Goal: Information Seeking & Learning: Check status

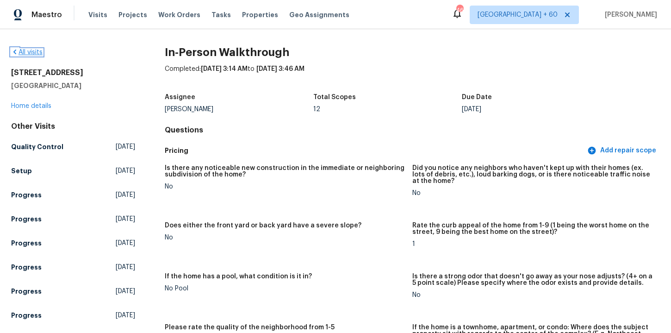
click at [25, 50] on link "All visits" at bounding box center [26, 52] width 31 height 6
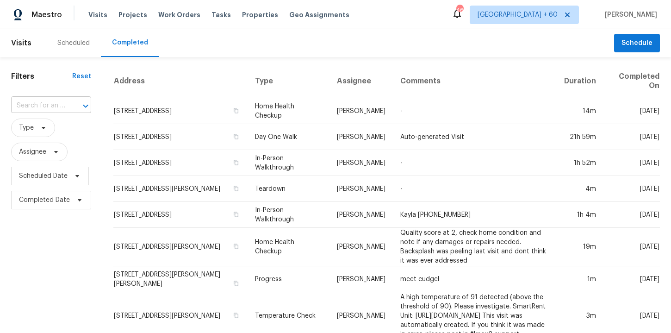
click at [43, 103] on input "text" at bounding box center [38, 106] width 54 height 14
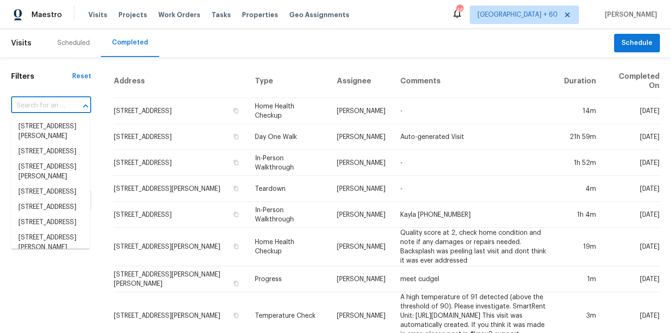
paste input "217 Woodwinds Dr Columbia, SC 29212"
type input "217 Woodwinds Dr Columbia, SC 29212"
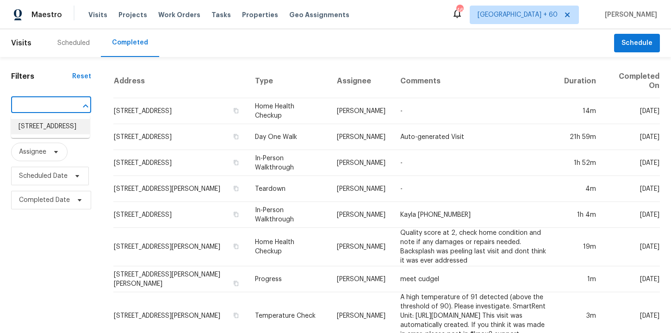
click at [58, 124] on li "217 Woodwinds Dr, Columbia, SC 29212" at bounding box center [50, 126] width 79 height 15
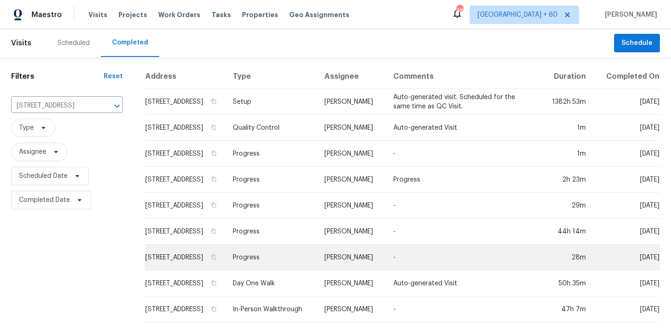
scroll to position [6, 0]
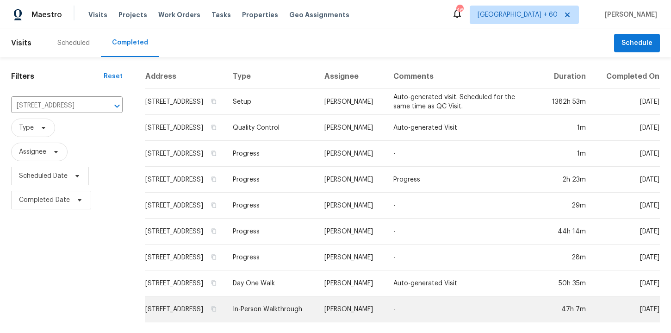
click at [281, 309] on td "In-Person Walkthrough" at bounding box center [271, 309] width 92 height 26
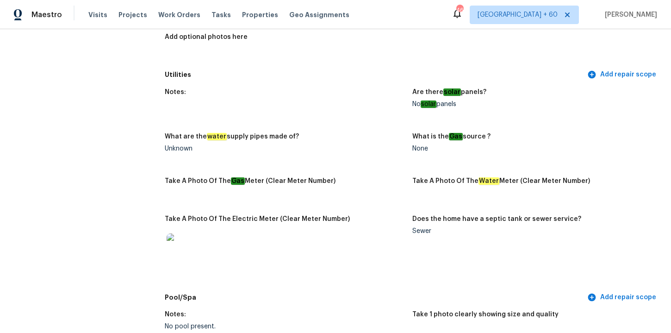
scroll to position [832, 0]
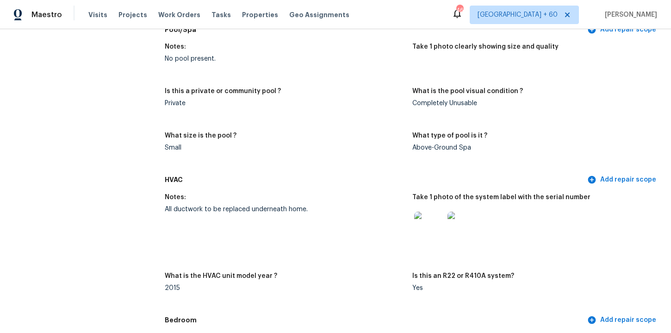
click at [467, 229] on img at bounding box center [462, 226] width 30 height 30
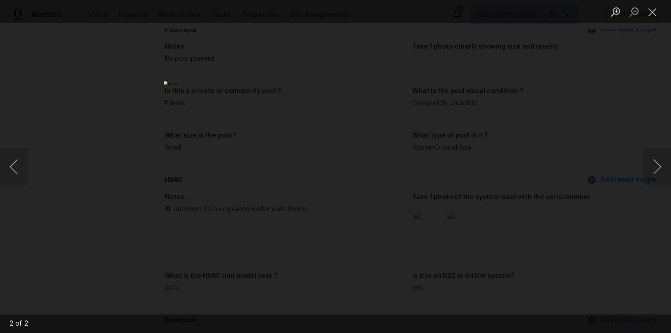
click at [579, 128] on div "Lightbox" at bounding box center [335, 166] width 671 height 333
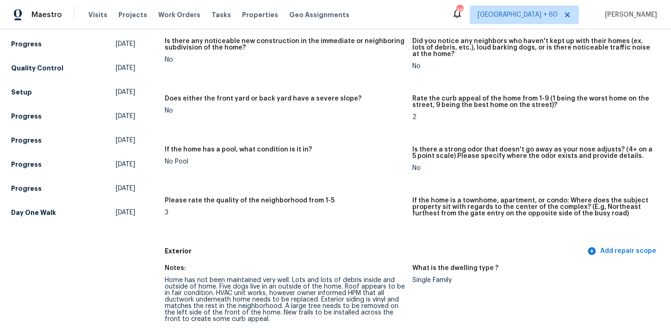
scroll to position [0, 0]
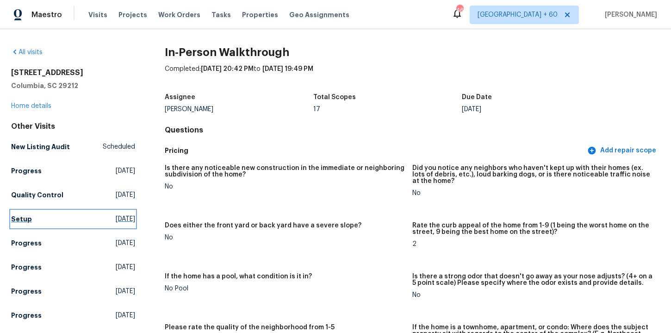
click at [25, 224] on link "Setup Wed, Sep 03 2025" at bounding box center [73, 219] width 124 height 17
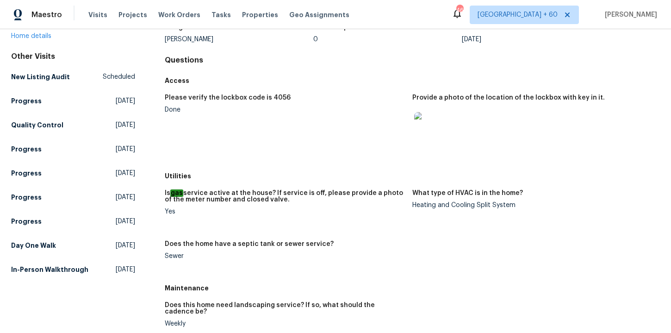
scroll to position [163, 0]
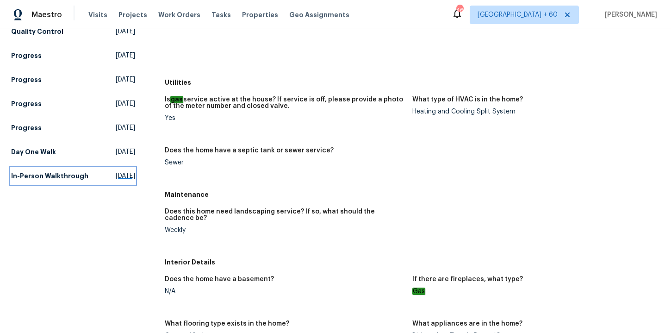
click at [32, 172] on h5 "In-Person Walkthrough" at bounding box center [49, 175] width 77 height 9
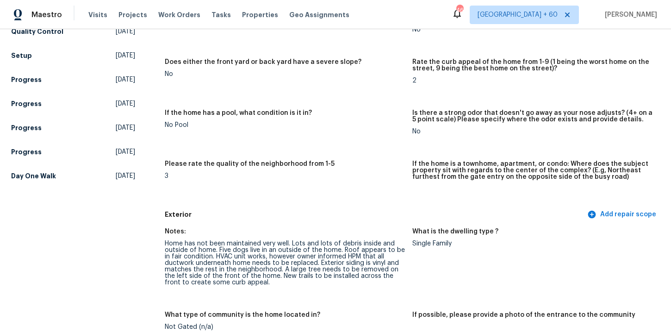
scroll to position [489, 0]
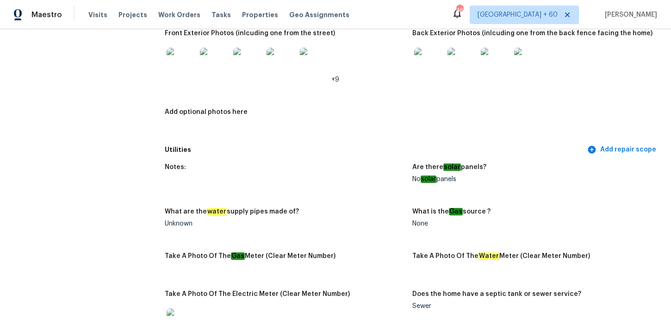
click at [435, 71] on img at bounding box center [429, 63] width 30 height 30
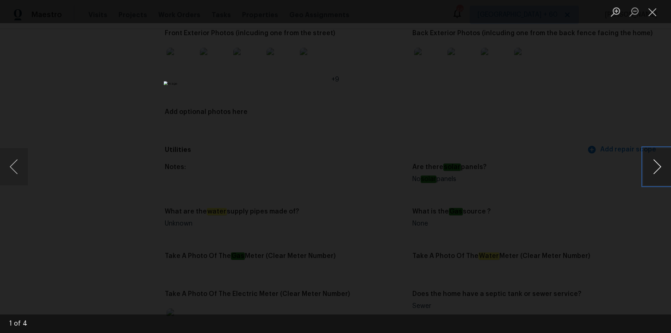
click at [659, 164] on button "Next image" at bounding box center [657, 166] width 28 height 37
click at [652, 19] on button "Close lightbox" at bounding box center [652, 12] width 19 height 16
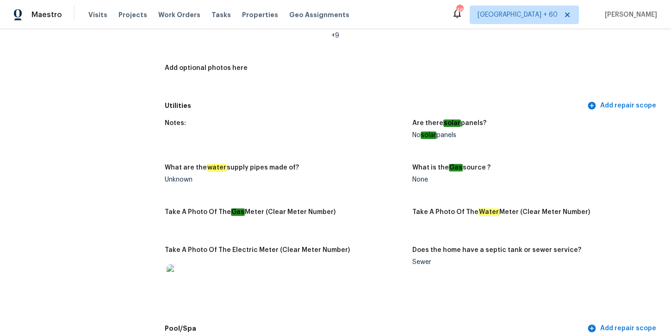
scroll to position [537, 0]
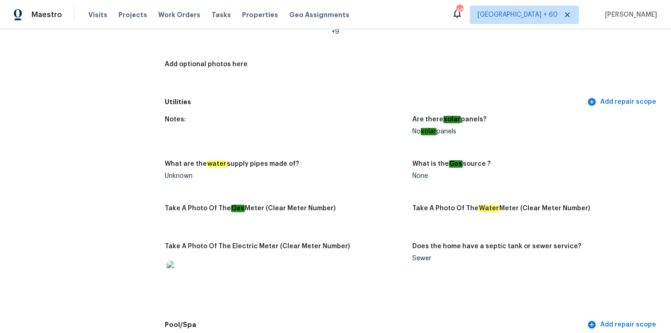
click at [311, 122] on div "Notes:" at bounding box center [285, 122] width 240 height 12
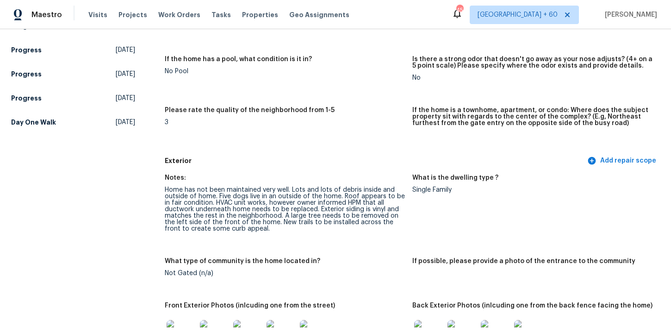
scroll to position [0, 0]
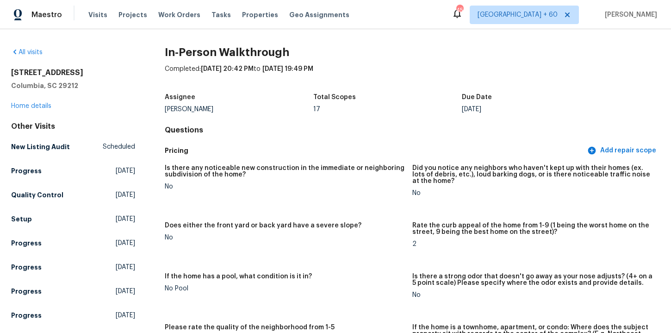
click at [33, 48] on div "All visits" at bounding box center [73, 52] width 124 height 9
click at [34, 51] on link "All visits" at bounding box center [26, 52] width 31 height 6
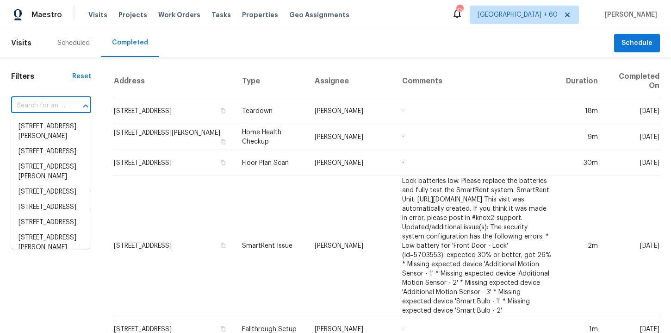
click at [54, 106] on input "text" at bounding box center [38, 106] width 54 height 14
paste input "1623 N Beverly Mesa, AZ 85201"
type input "1623 N Beverly Mesa, AZ 85201"
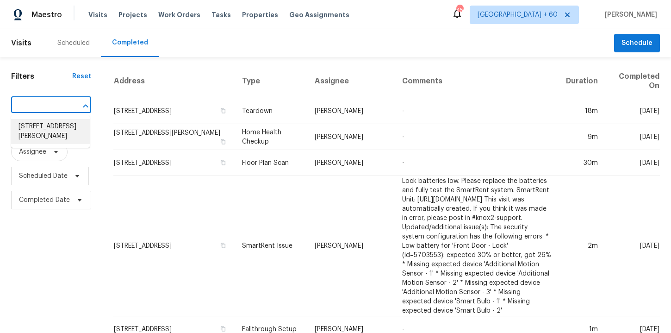
click at [65, 129] on li "1623 N Beverly, Mesa, AZ 85201" at bounding box center [50, 131] width 79 height 25
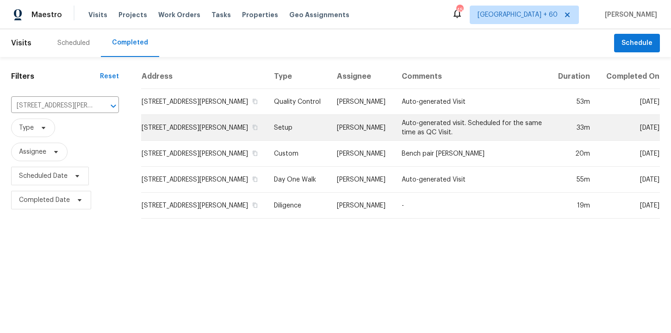
click at [282, 125] on td "Setup" at bounding box center [298, 128] width 63 height 26
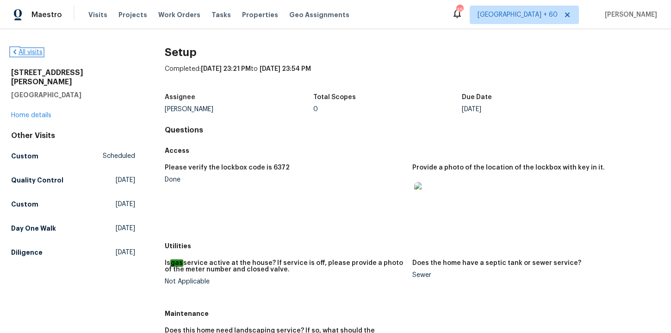
click at [39, 52] on link "All visits" at bounding box center [26, 52] width 31 height 6
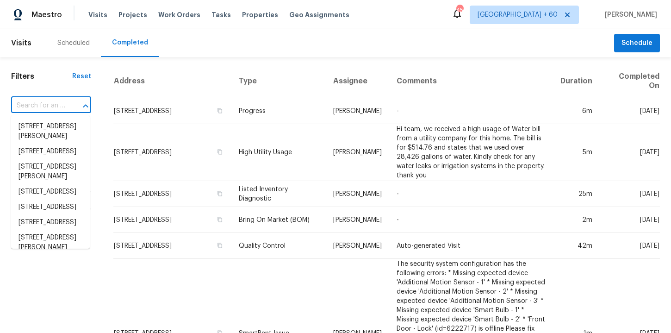
click at [46, 104] on input "text" at bounding box center [38, 106] width 54 height 14
paste input "6547 N 73rd Dr Glendale, AZ 85303"
type input "6547 N 73rd Dr Glendale, AZ 85303"
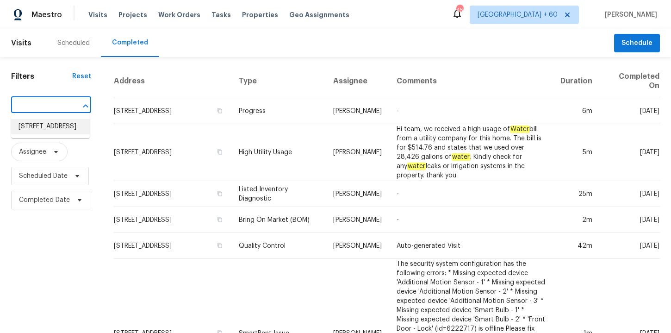
click at [51, 126] on li "6547 N 73rd Dr, Glendale, AZ 85303" at bounding box center [50, 126] width 79 height 15
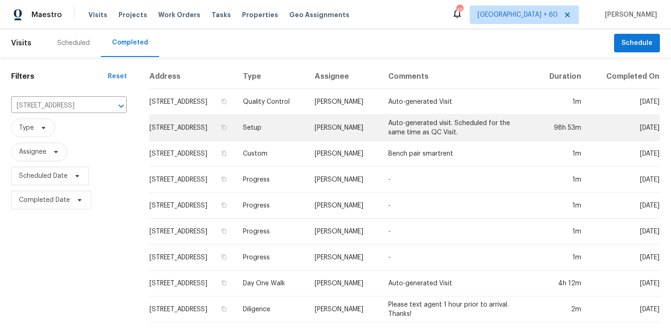
click at [297, 127] on td "Setup" at bounding box center [272, 128] width 72 height 26
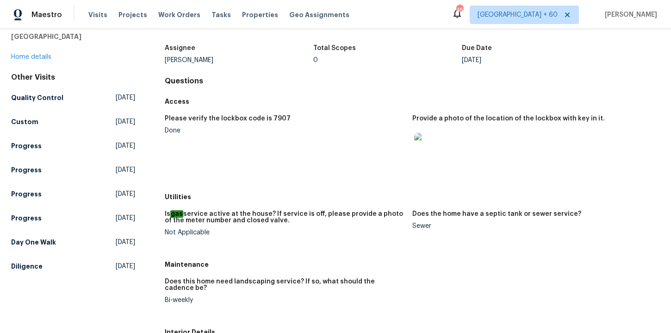
scroll to position [51, 0]
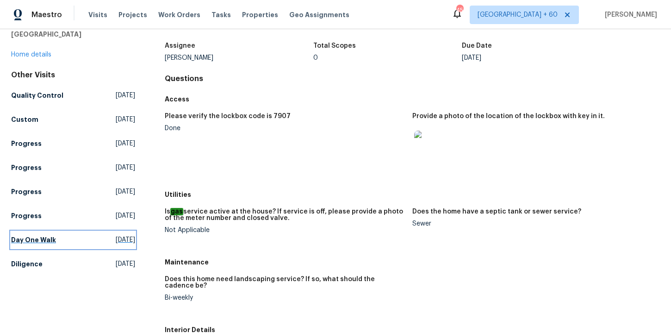
click at [38, 242] on h5 "Day One Walk" at bounding box center [33, 239] width 45 height 9
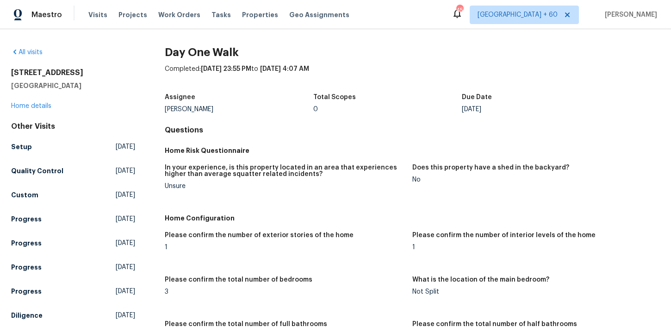
click at [464, 117] on div "Assignee Nick Pulliam Total Scopes 0 Due Date Mon, Aug 18" at bounding box center [412, 103] width 495 height 30
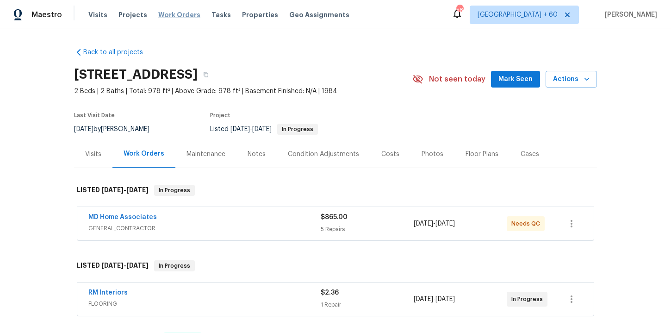
scroll to position [97, 0]
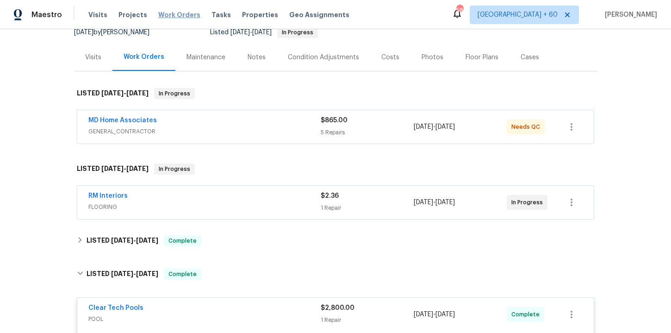
click at [184, 15] on span "Work Orders" at bounding box center [179, 14] width 42 height 9
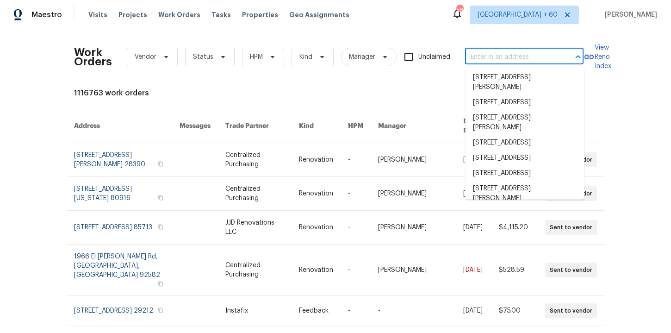
click at [493, 62] on input "text" at bounding box center [511, 57] width 93 height 14
paste input "217 Woodwinds Dr Columbia, SC 29212"
type input "217 Woodwinds Dr Columbia, SC 29212"
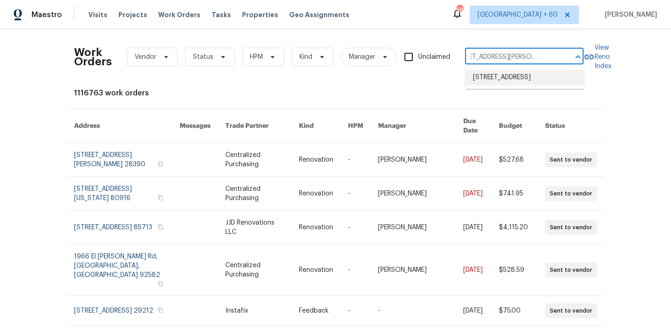
click at [517, 85] on li "217 Woodwinds Dr, Columbia, SC 29212" at bounding box center [525, 77] width 118 height 15
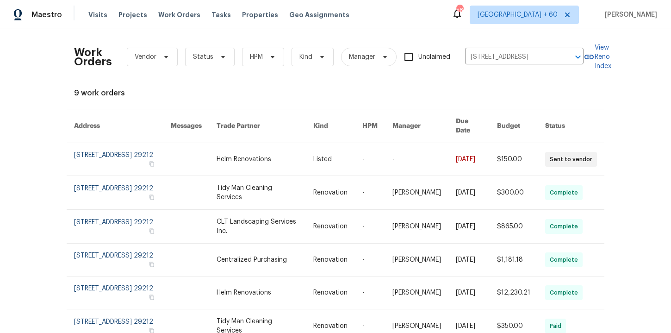
click at [112, 151] on link at bounding box center [122, 159] width 97 height 32
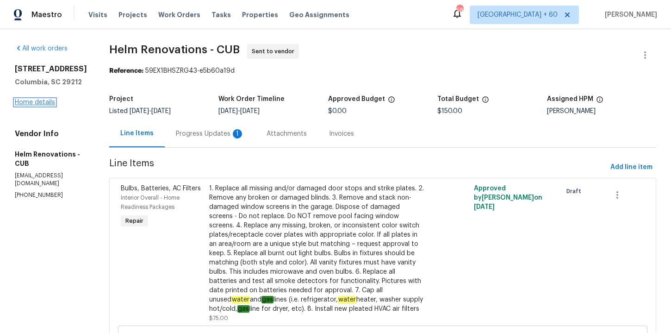
click at [45, 103] on link "Home details" at bounding box center [35, 102] width 40 height 6
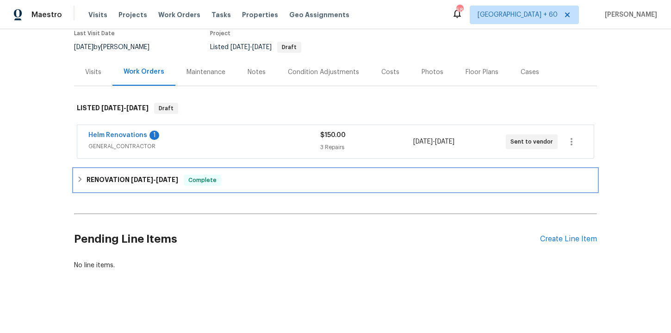
click at [240, 178] on div "RENOVATION 6/30/25 - 8/28/25 Complete" at bounding box center [335, 179] width 517 height 11
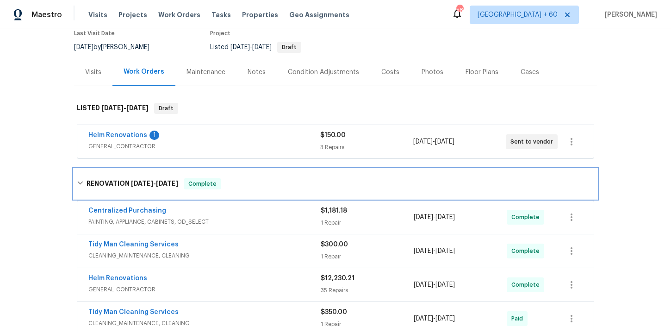
scroll to position [255, 0]
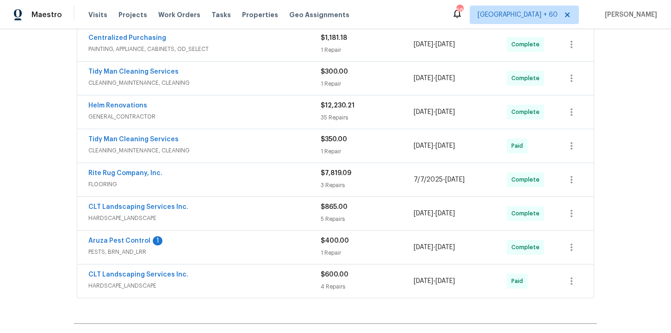
click at [258, 281] on span "HARDSCAPE_LANDSCAPE" at bounding box center [204, 285] width 232 height 9
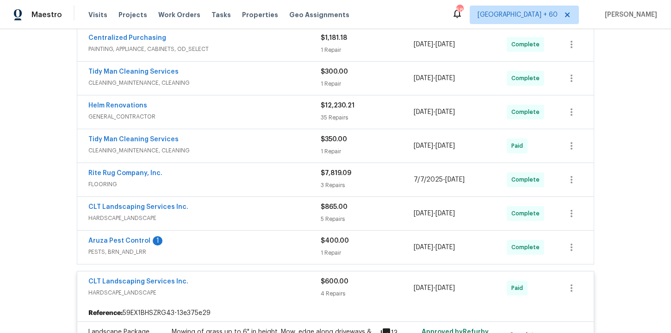
click at [253, 251] on span "PESTS, BRN_AND_LRR" at bounding box center [204, 251] width 232 height 9
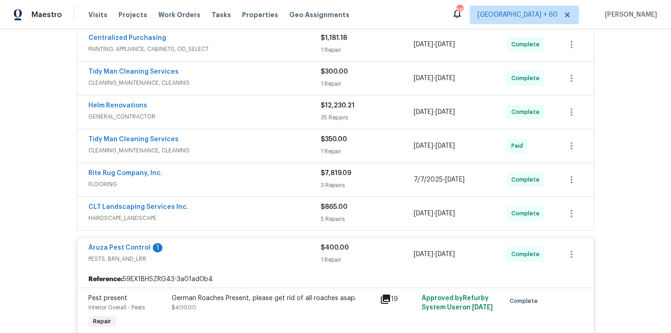
click at [236, 214] on span "HARDSCAPE_LANDSCAPE" at bounding box center [204, 217] width 232 height 9
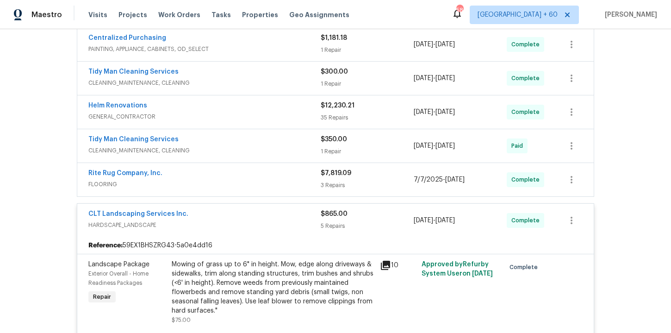
click at [236, 179] on div "Rite Rug Company, Inc." at bounding box center [204, 173] width 232 height 11
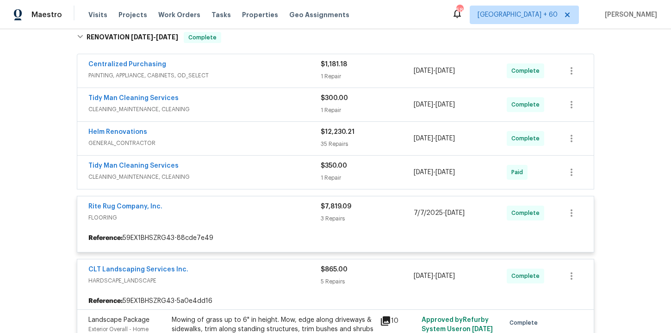
scroll to position [227, 0]
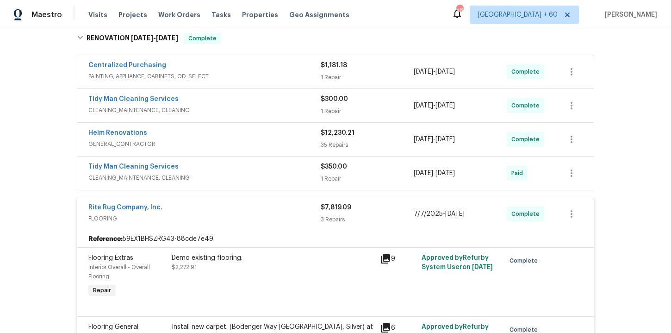
click at [244, 179] on span "CLEANING_MAINTENANCE, CLEANING" at bounding box center [204, 177] width 232 height 9
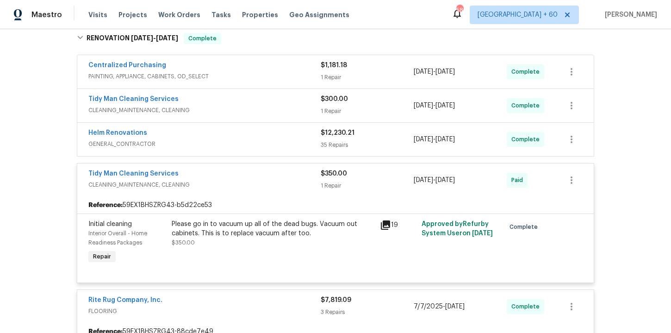
click at [242, 142] on span "GENERAL_CONTRACTOR" at bounding box center [204, 143] width 232 height 9
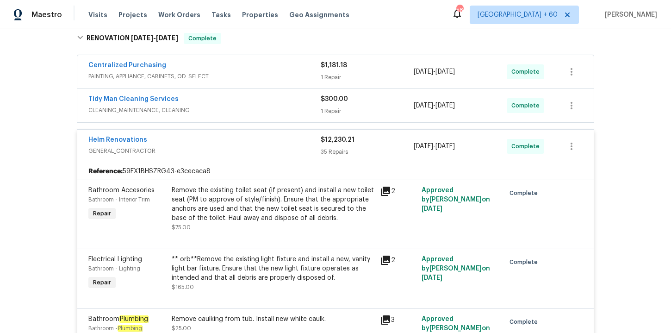
click at [241, 104] on div "Tidy Man Cleaning Services" at bounding box center [204, 99] width 232 height 11
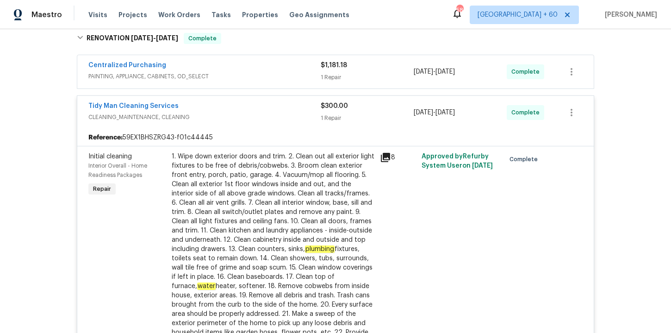
click at [249, 68] on div "Centralized Purchasing" at bounding box center [204, 66] width 232 height 11
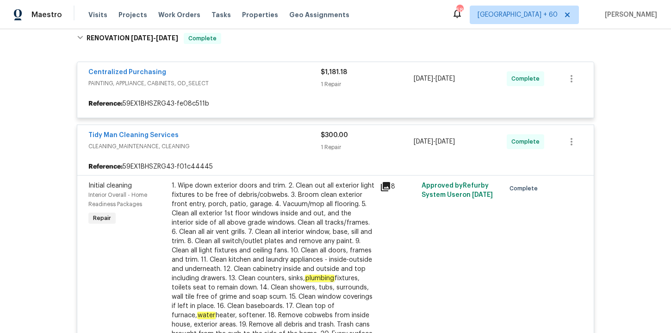
scroll to position [99, 0]
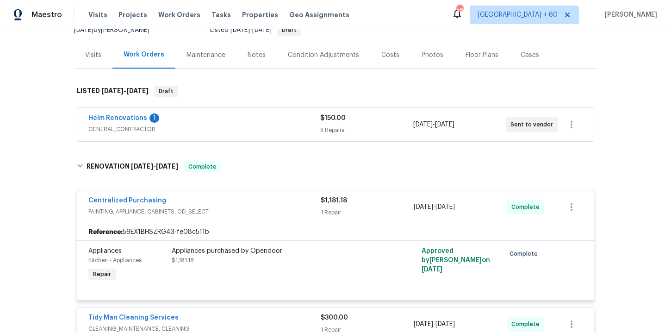
click at [257, 125] on span "GENERAL_CONTRACTOR" at bounding box center [204, 128] width 232 height 9
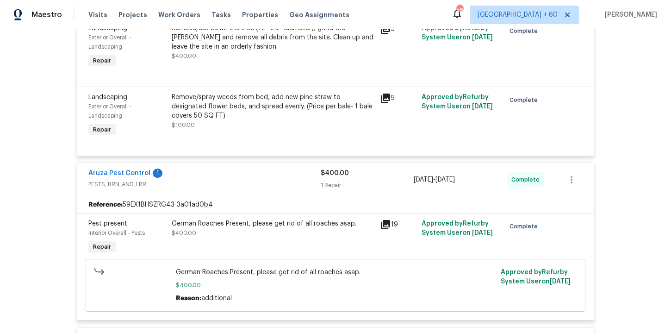
scroll to position [4531, 0]
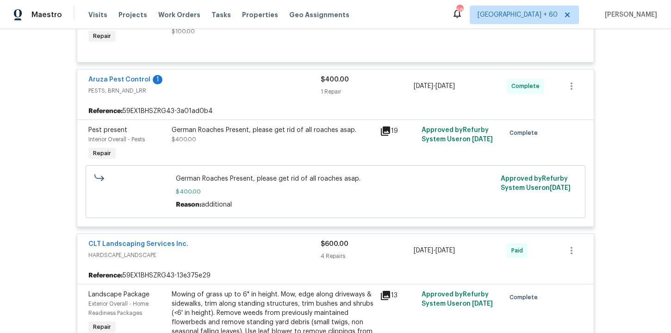
click at [309, 144] on div "German Roaches Present, please get rid of all roaches asap. $400.00" at bounding box center [273, 134] width 203 height 19
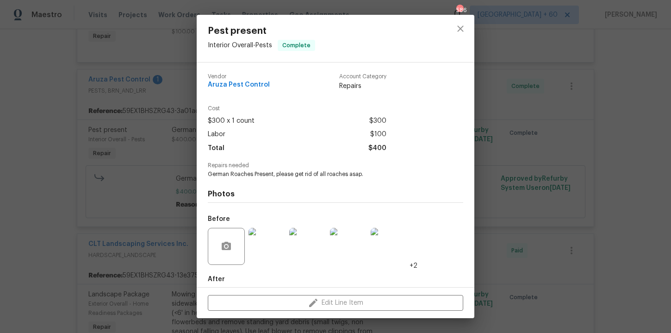
click at [253, 87] on span "Aruza Pest Control" at bounding box center [239, 84] width 62 height 7
copy span "Aruza Pest Control"
click at [567, 80] on div "Pest present Interior Overall - Pests Complete Vendor Aruza Pest Control Accoun…" at bounding box center [335, 166] width 671 height 333
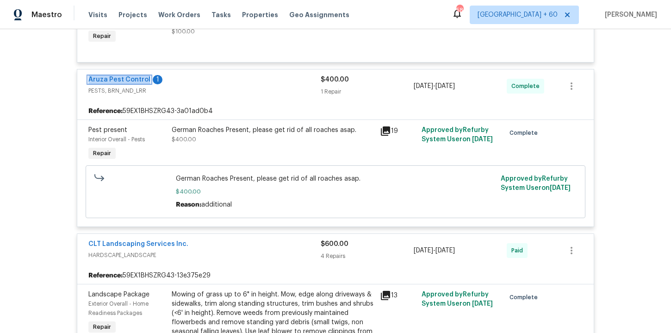
scroll to position [4435, 0]
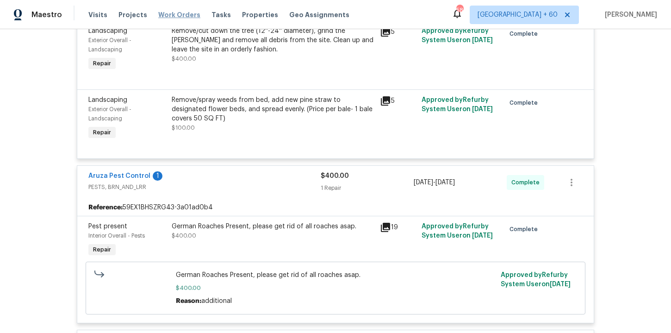
click at [162, 16] on span "Work Orders" at bounding box center [179, 14] width 42 height 9
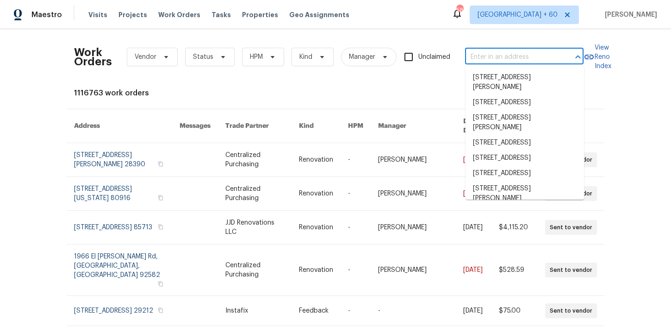
click at [496, 58] on input "text" at bounding box center [511, 57] width 93 height 14
paste input "1508 Hodge Rd Knightdale, NC 27545"
type input "1508 Hodge Rd Knightdale, NC 27545"
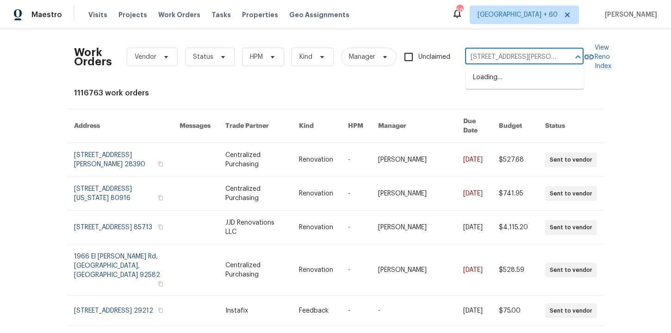
scroll to position [0, 27]
click at [506, 81] on li "1508 Hodge Rd, Knightdale, NC 27545" at bounding box center [525, 82] width 118 height 25
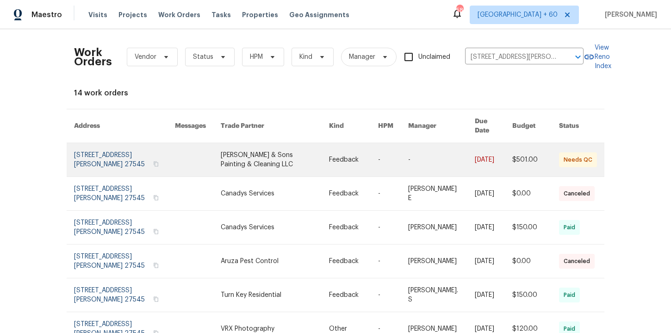
click at [119, 151] on link at bounding box center [124, 159] width 101 height 33
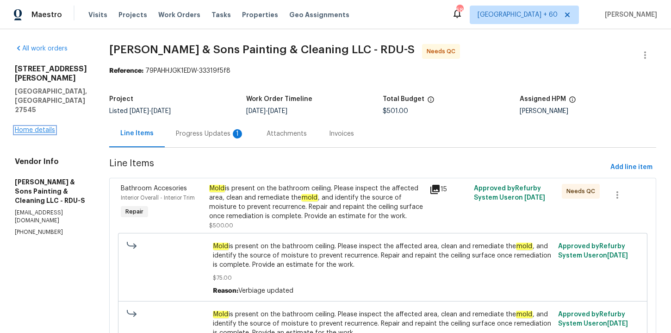
click at [45, 127] on link "Home details" at bounding box center [35, 130] width 40 height 6
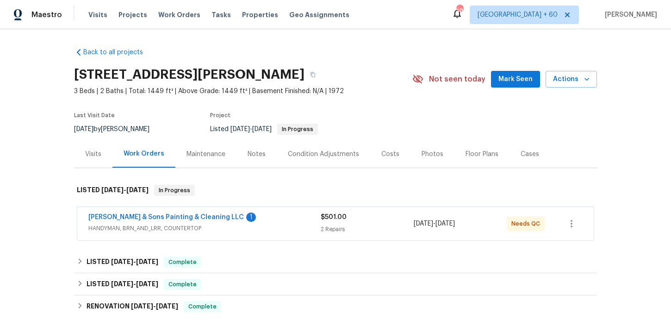
click at [279, 221] on div "Hodge & Sons Painting & Cleaning LLC 1" at bounding box center [204, 217] width 232 height 11
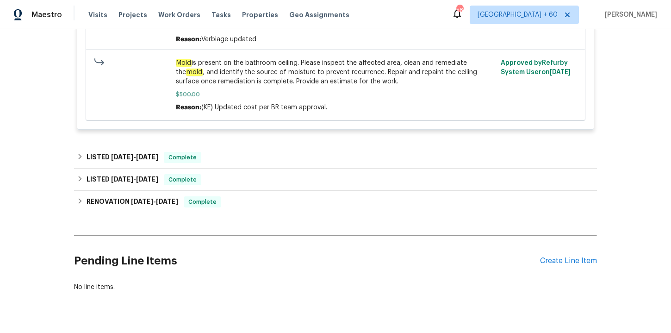
scroll to position [410, 0]
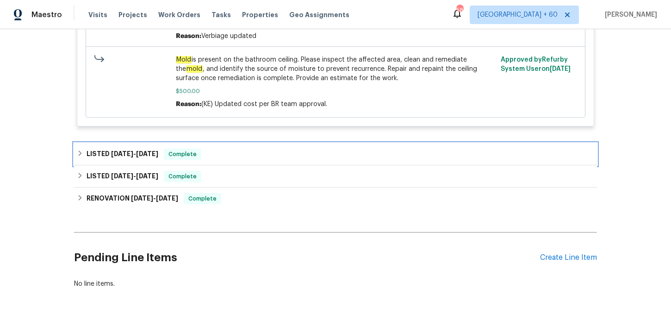
click at [332, 151] on div "LISTED 7/23/25 - 8/1/25 Complete" at bounding box center [335, 154] width 517 height 11
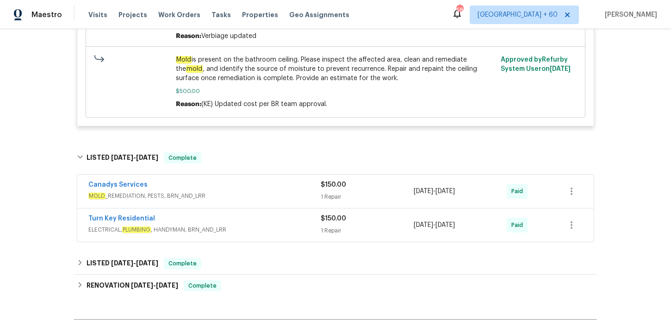
click at [288, 224] on div "Turn Key Residential" at bounding box center [204, 219] width 232 height 11
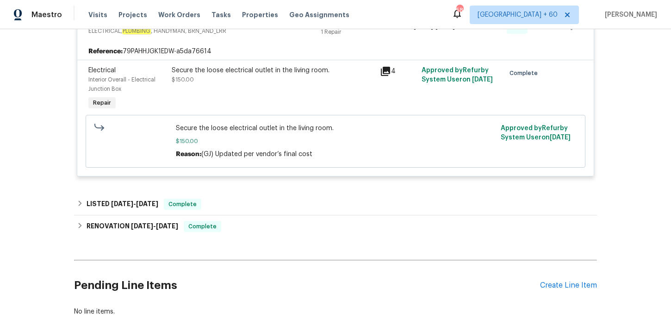
scroll to position [663, 0]
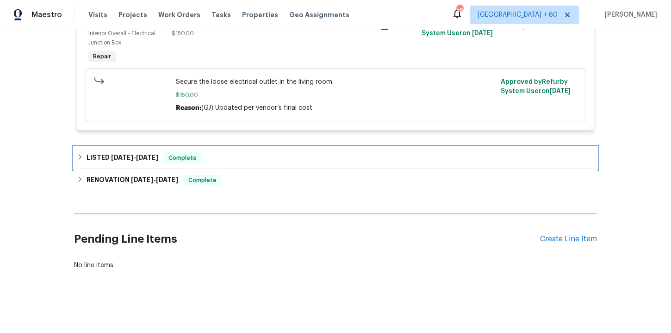
click at [250, 166] on div "LISTED 6/25/25 - 6/26/25 Complete" at bounding box center [335, 158] width 523 height 22
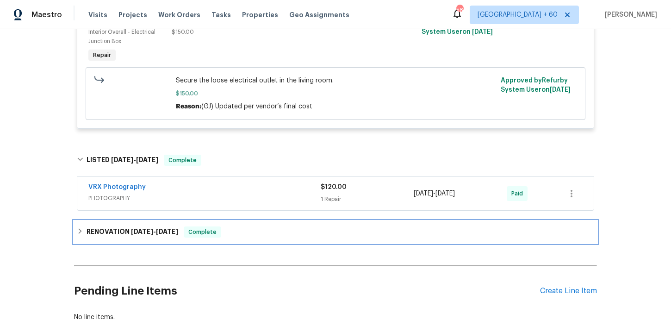
click at [257, 237] on div "RENOVATION 6/2/25 - 6/11/25 Complete" at bounding box center [335, 231] width 517 height 11
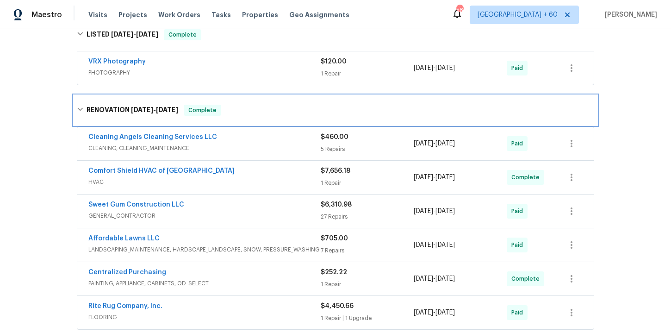
scroll to position [876, 0]
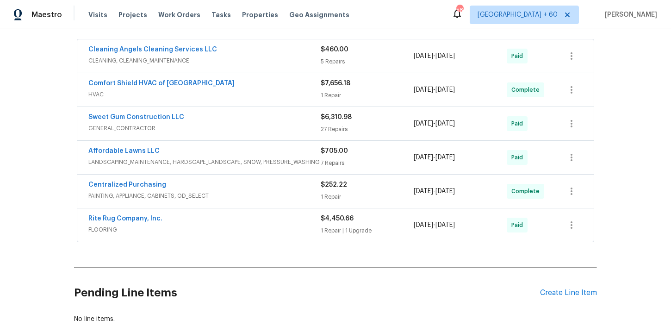
click at [263, 87] on div "Comfort Shield HVAC of NC" at bounding box center [204, 84] width 232 height 11
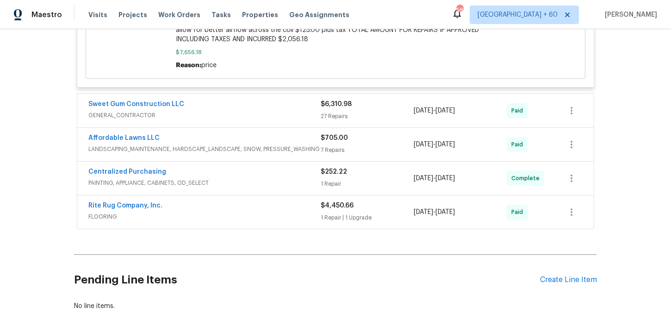
scroll to position [1367, 0]
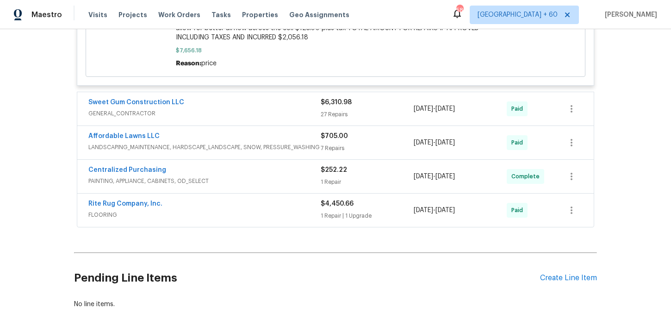
click at [254, 216] on span "FLOORING" at bounding box center [204, 214] width 232 height 9
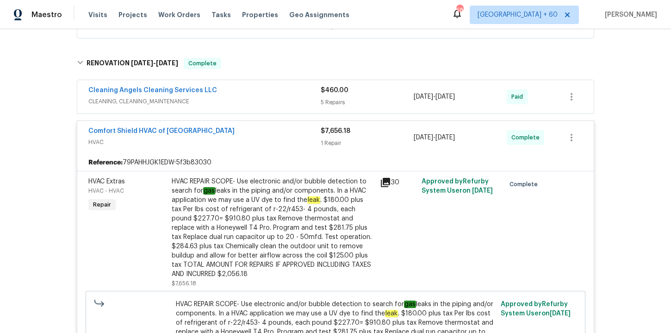
scroll to position [734, 0]
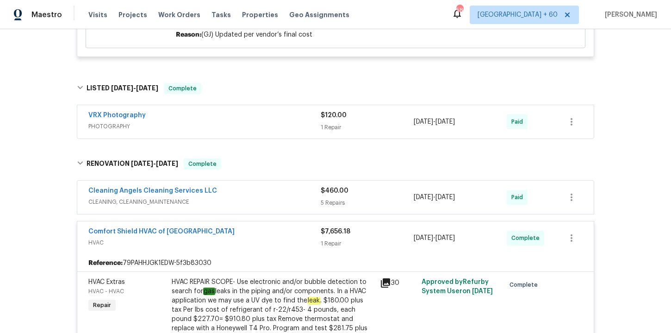
click at [269, 197] on div "Cleaning Angels Cleaning Services LLC" at bounding box center [204, 191] width 232 height 11
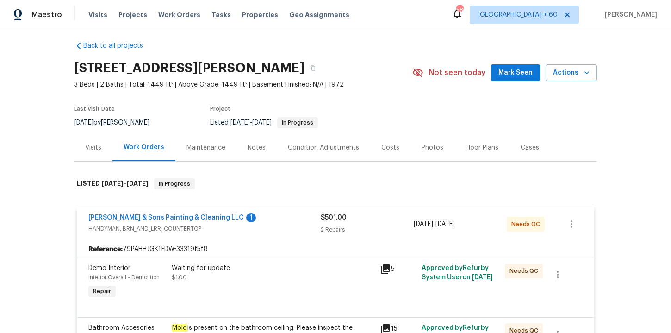
scroll to position [0, 0]
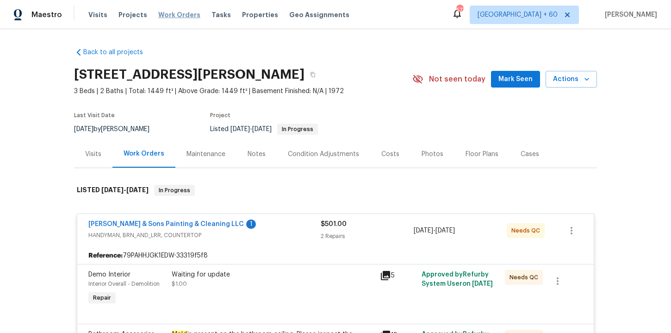
click at [168, 16] on span "Work Orders" at bounding box center [179, 14] width 42 height 9
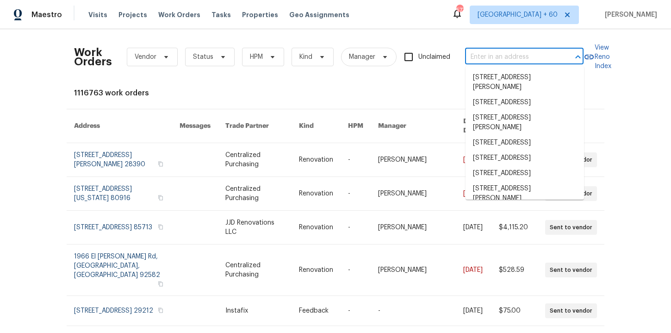
click at [510, 54] on input "text" at bounding box center [511, 57] width 93 height 14
paste input "1623 N Beverly Mesa, AZ 85201"
type input "1623 N Beverly Mesa, AZ 85201"
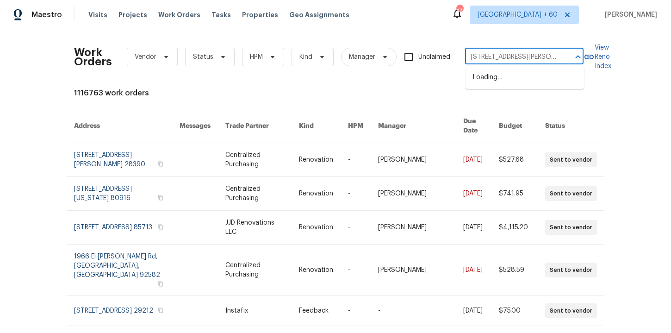
scroll to position [0, 6]
click at [508, 82] on li "1623 N Beverly, Mesa, AZ 85201" at bounding box center [525, 82] width 118 height 25
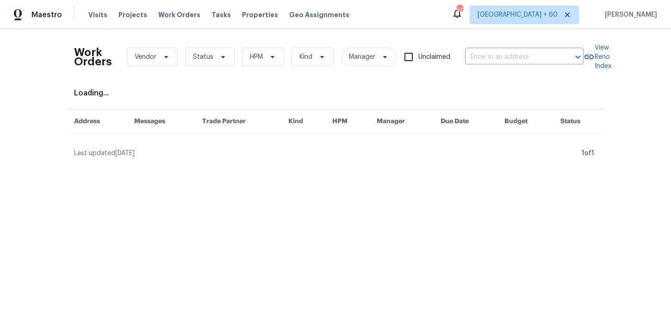
type input "1623 N Beverly, Mesa, AZ 85201"
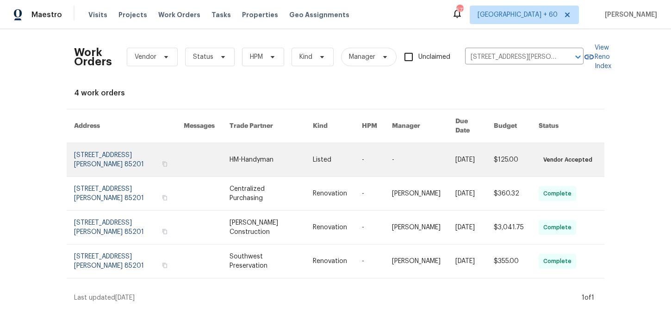
click at [110, 152] on link at bounding box center [129, 159] width 110 height 33
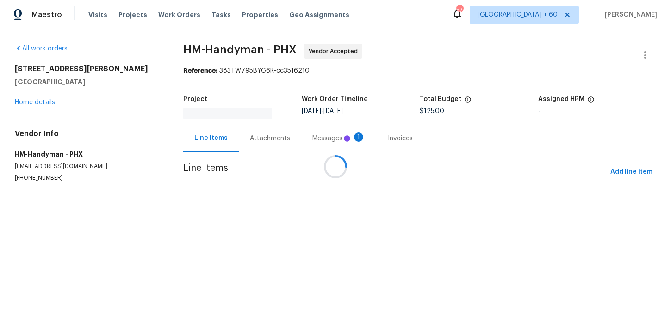
click at [42, 102] on div at bounding box center [335, 166] width 671 height 333
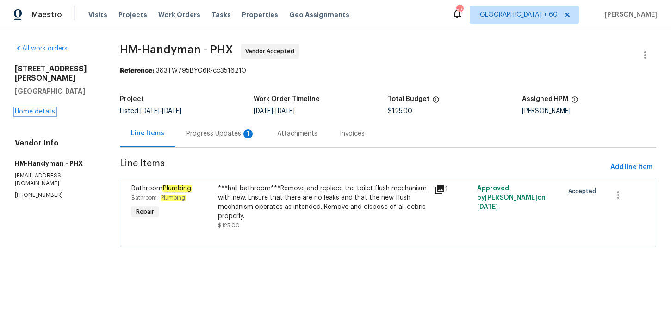
click at [42, 108] on link "Home details" at bounding box center [35, 111] width 40 height 6
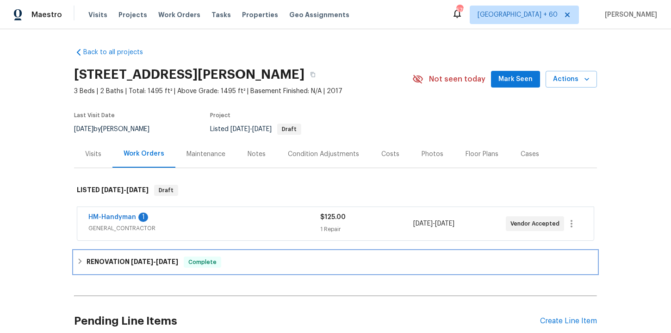
click at [239, 261] on div "RENOVATION 8/29/25 - 9/5/25 Complete" at bounding box center [335, 261] width 517 height 11
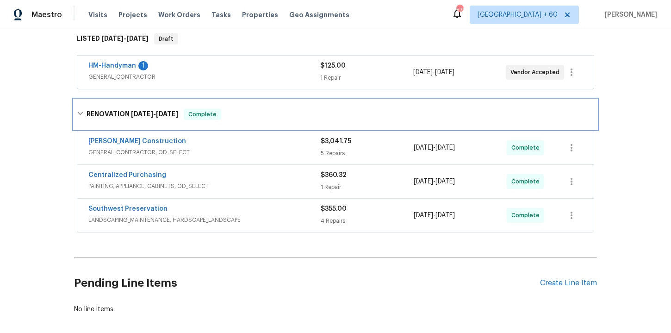
scroll to position [195, 0]
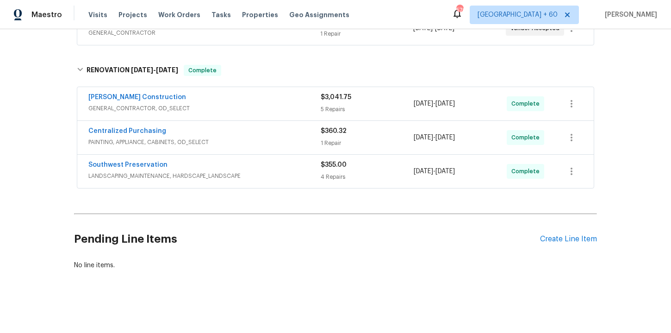
click at [255, 175] on span "LANDSCAPING_MAINTENANCE, HARDSCAPE_LANDSCAPE" at bounding box center [204, 175] width 232 height 9
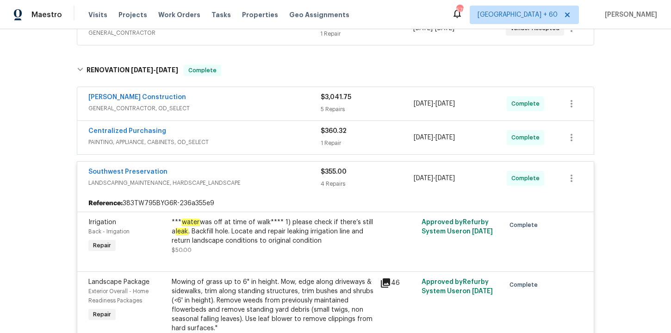
click at [240, 137] on div "Centralized Purchasing" at bounding box center [204, 131] width 232 height 11
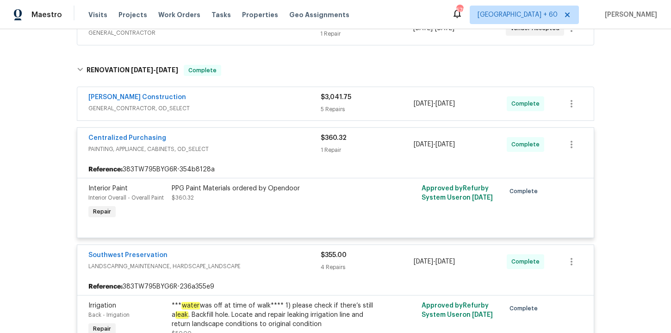
click at [237, 100] on div "Strasser Construction" at bounding box center [204, 98] width 232 height 11
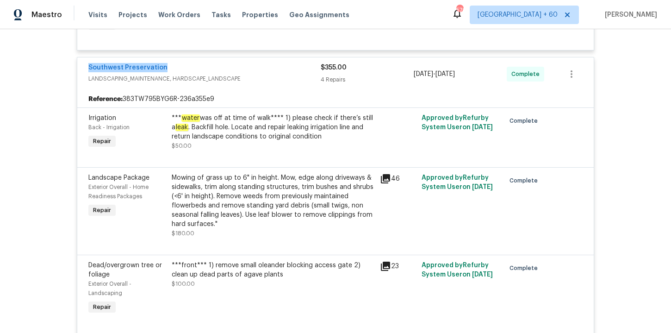
scroll to position [1023, 0]
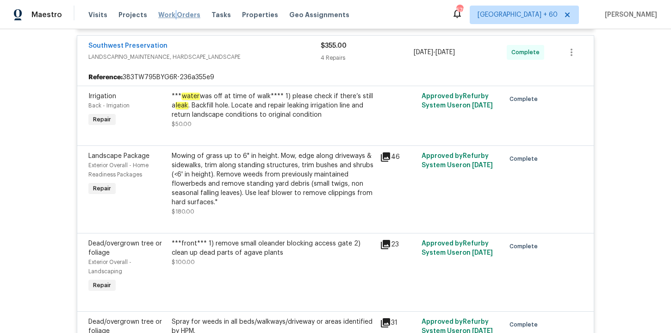
click at [168, 15] on span "Work Orders" at bounding box center [179, 14] width 42 height 9
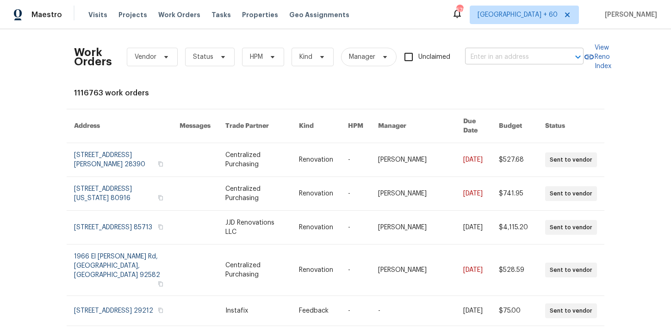
click at [535, 55] on input "text" at bounding box center [511, 57] width 93 height 14
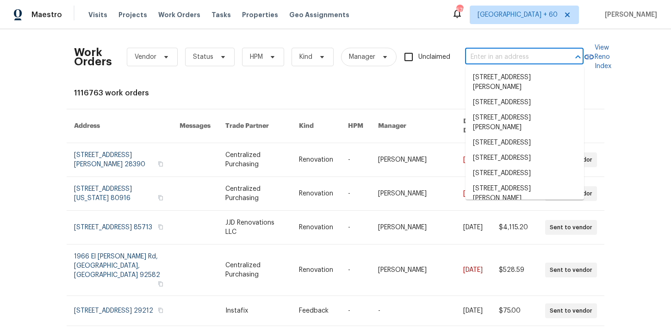
paste input "6547 N 73rd Dr Glendale, AZ 85303"
type input "6547 N 73rd Dr Glendale, AZ 85303"
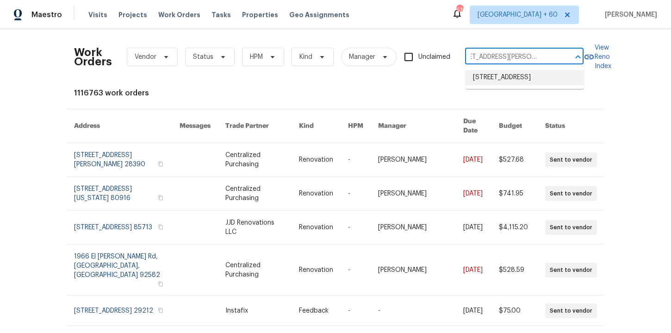
click at [496, 82] on li "6547 N 73rd Dr, Glendale, AZ 85303" at bounding box center [525, 77] width 118 height 15
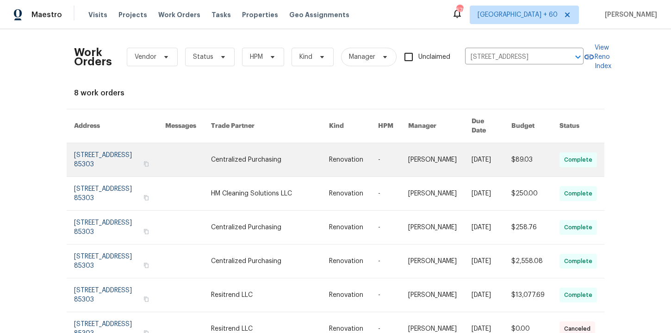
click at [101, 148] on link at bounding box center [119, 159] width 91 height 33
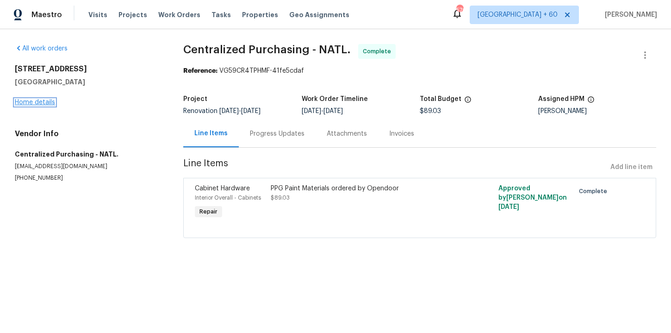
click at [50, 101] on link "Home details" at bounding box center [35, 102] width 40 height 6
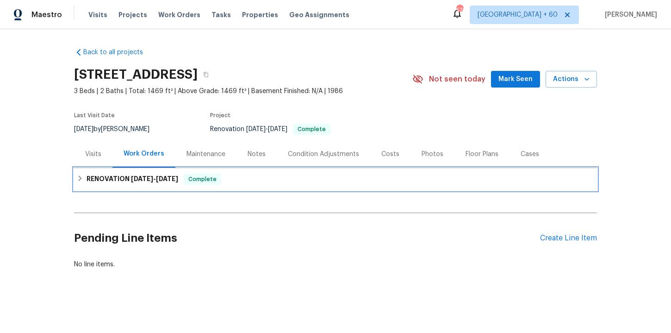
click at [279, 185] on div "RENOVATION 8/19/25 - 8/29/25 Complete" at bounding box center [335, 179] width 523 height 22
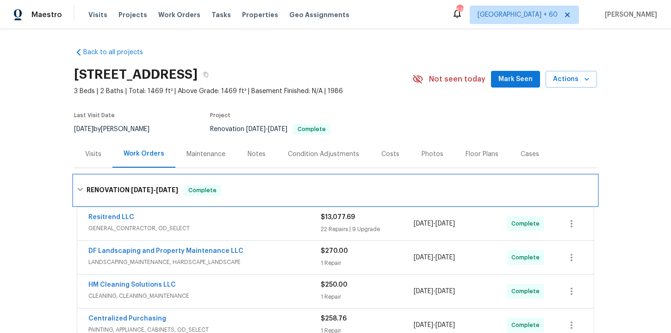
scroll to position [172, 0]
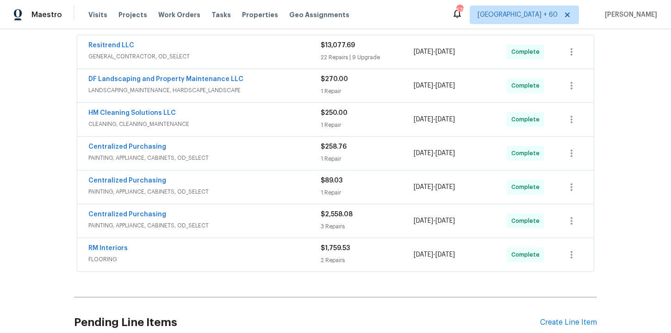
click at [275, 251] on div "RM Interiors" at bounding box center [204, 248] width 232 height 11
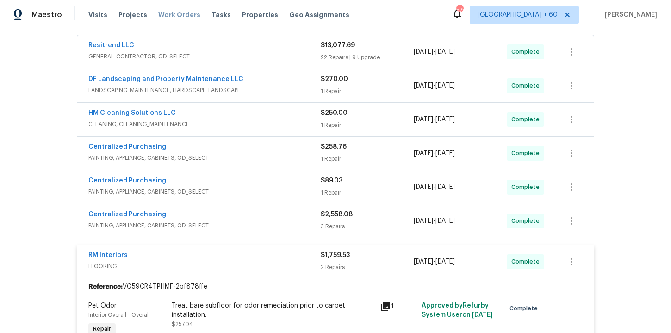
click at [180, 14] on span "Work Orders" at bounding box center [179, 14] width 42 height 9
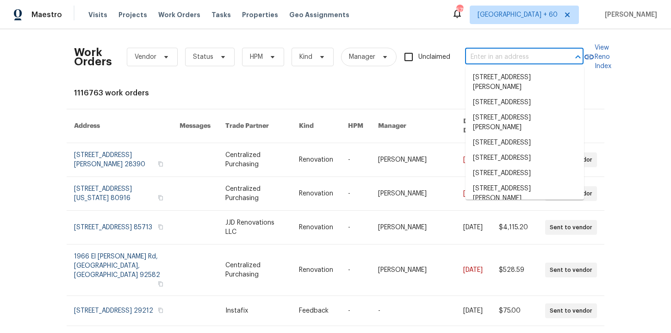
click at [504, 56] on input "text" at bounding box center [511, 57] width 93 height 14
paste input "949 Granville Rd Jacksonville, FL 32205"
type input "949 Granville Rd Jacksonville, FL 32205"
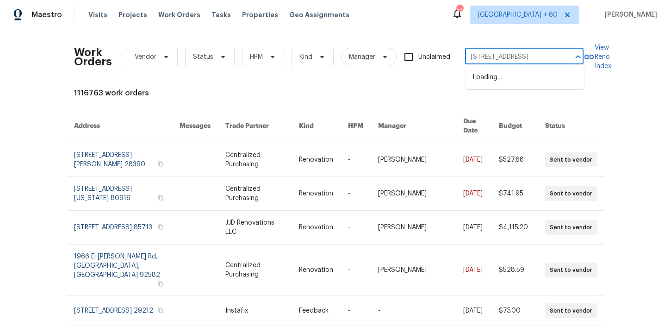
scroll to position [0, 32]
click at [506, 75] on li "949 Granville Rd, Jacksonville, FL 32205" at bounding box center [525, 77] width 118 height 15
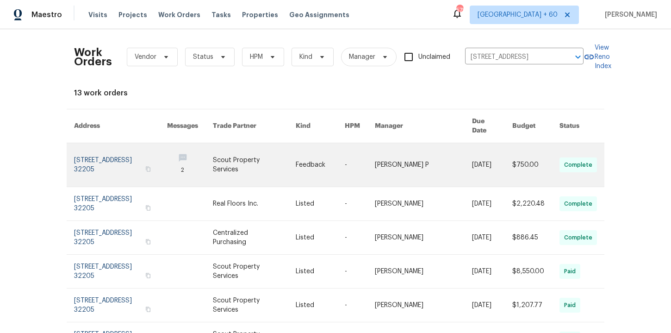
click at [109, 150] on link at bounding box center [120, 164] width 93 height 43
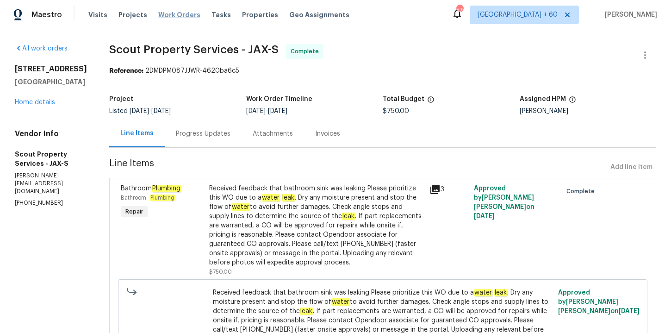
click at [176, 16] on span "Work Orders" at bounding box center [179, 14] width 42 height 9
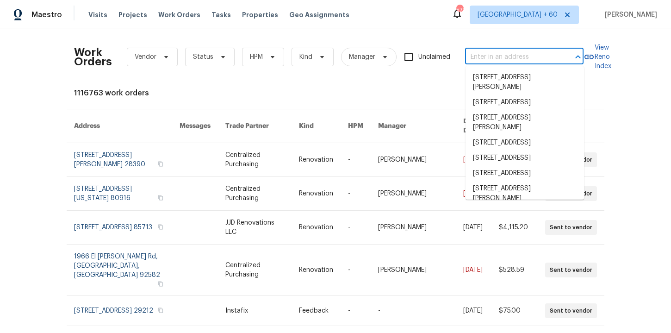
click at [492, 55] on input "text" at bounding box center [511, 57] width 93 height 14
paste input "6547 N 73rd Dr Glendale, AZ 85303"
type input "6547 N 73rd Dr Glendale, AZ 85303"
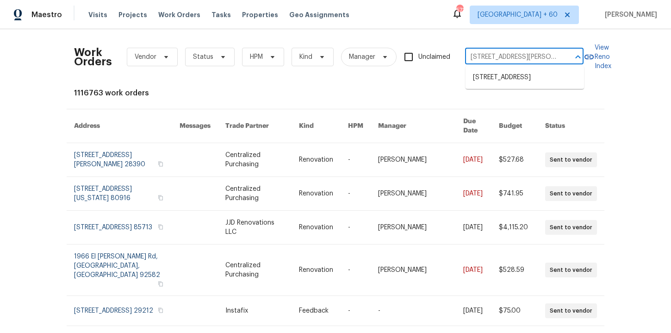
scroll to position [0, 20]
click at [500, 82] on li "6547 N 73rd Dr, Glendale, AZ 85303" at bounding box center [525, 77] width 118 height 15
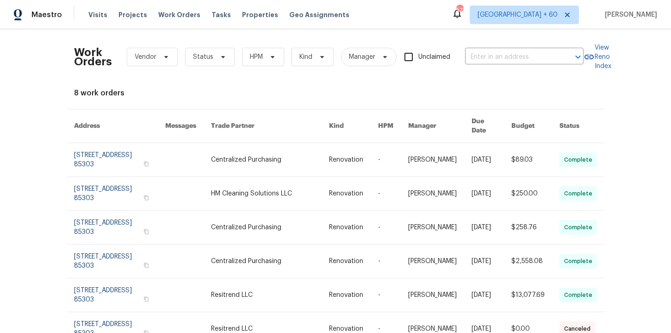
type input "6547 N 73rd Dr, Glendale, AZ 85303"
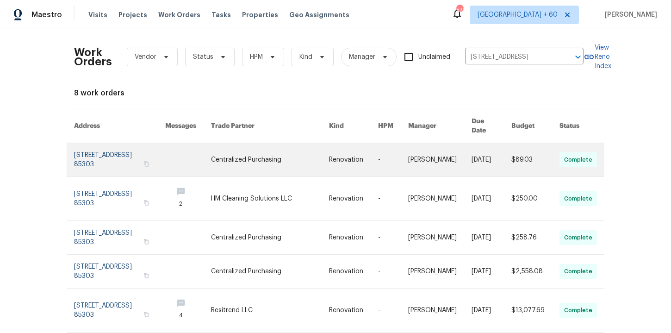
click at [84, 148] on link at bounding box center [119, 159] width 91 height 33
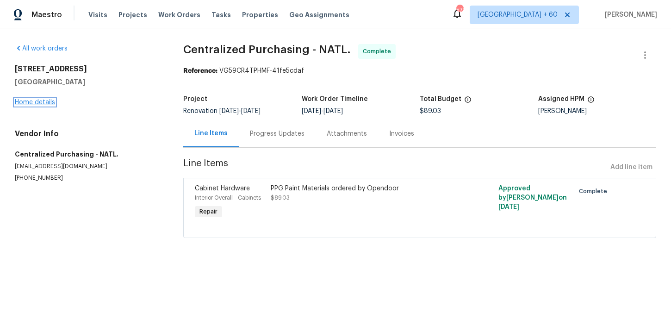
click at [39, 101] on link "Home details" at bounding box center [35, 102] width 40 height 6
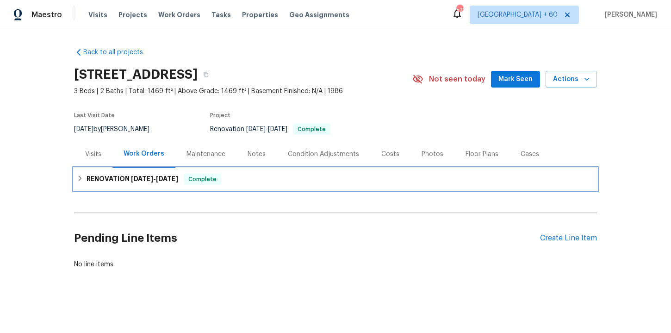
click at [245, 184] on div "RENOVATION 8/19/25 - 8/29/25 Complete" at bounding box center [335, 179] width 517 height 11
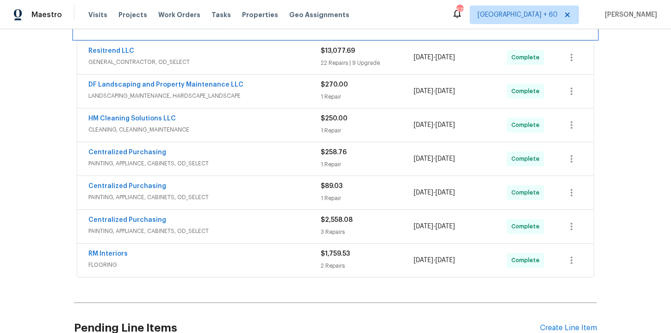
scroll to position [225, 0]
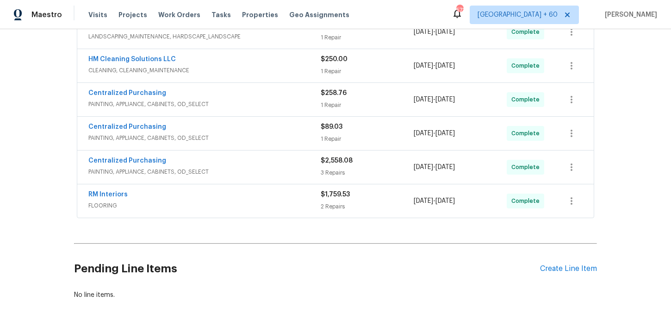
click at [244, 206] on span "FLOORING" at bounding box center [204, 205] width 232 height 9
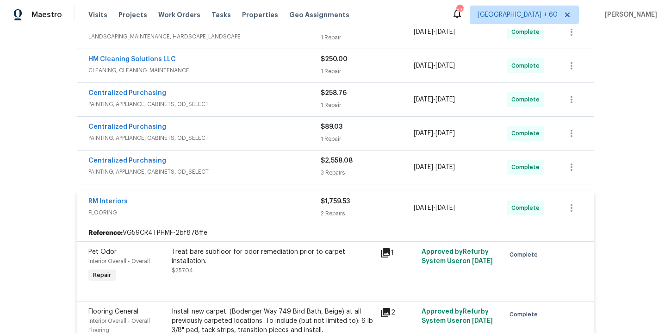
click at [248, 172] on span "PAINTING, APPLIANCE, CABINETS, OD_SELECT" at bounding box center [204, 171] width 232 height 9
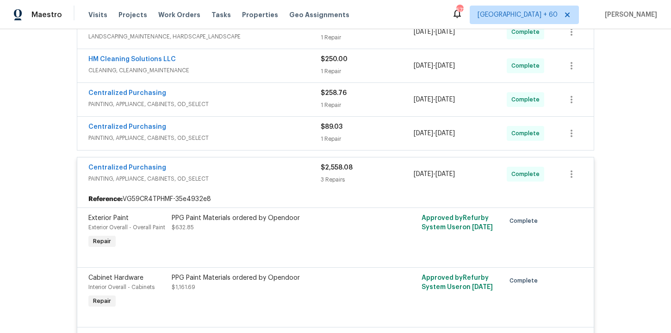
click at [241, 134] on span "PAINTING, APPLIANCE, CABINETS, OD_SELECT" at bounding box center [204, 137] width 232 height 9
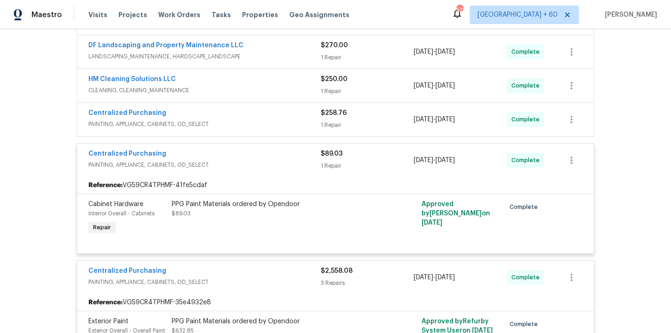
scroll to position [173, 0]
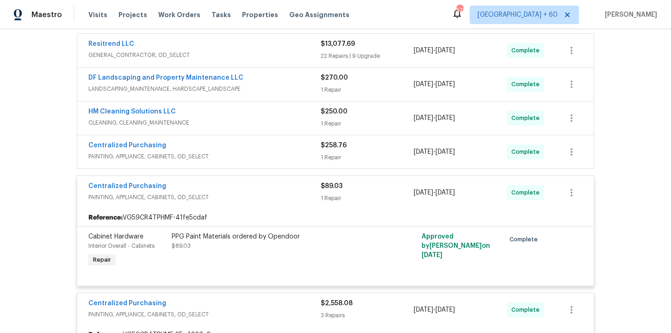
click at [245, 153] on span "PAINTING, APPLIANCE, CABINETS, OD_SELECT" at bounding box center [204, 156] width 232 height 9
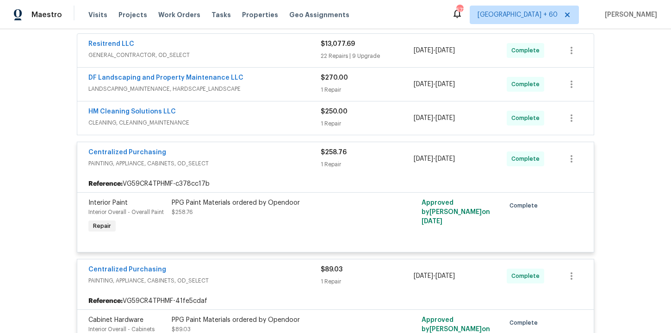
click at [242, 130] on div "HM Cleaning Solutions LLC CLEANING, CLEANING_MAINTENANCE $250.00 1 Repair 8/28/…" at bounding box center [335, 117] width 516 height 33
click at [238, 113] on div "HM Cleaning Solutions LLC" at bounding box center [204, 112] width 232 height 11
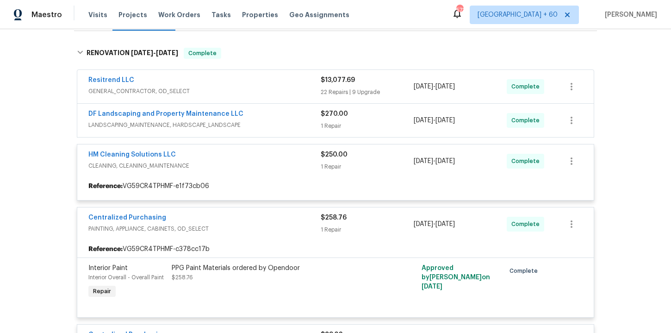
scroll to position [134, 0]
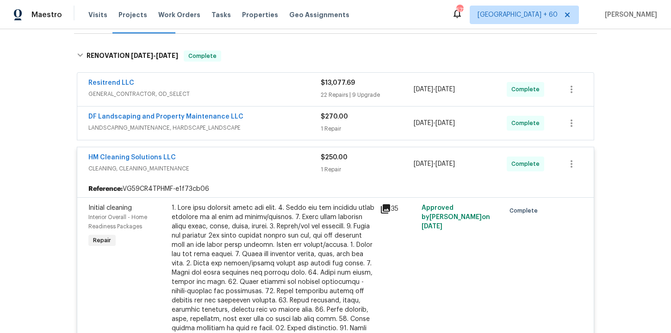
click at [254, 124] on span "LANDSCAPING_MAINTENANCE, HARDSCAPE_LANDSCAPE" at bounding box center [204, 127] width 232 height 9
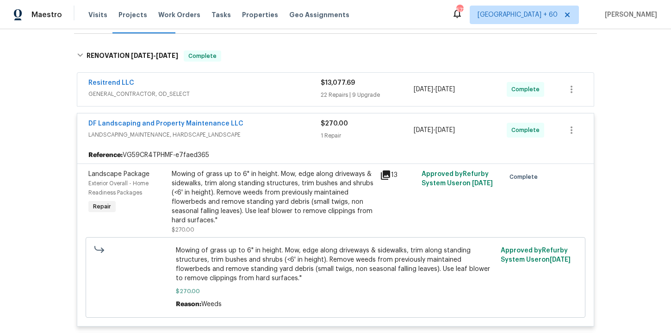
click at [247, 99] on div "Resitrend LLC GENERAL_CONTRACTOR, OD_SELECT" at bounding box center [204, 89] width 232 height 22
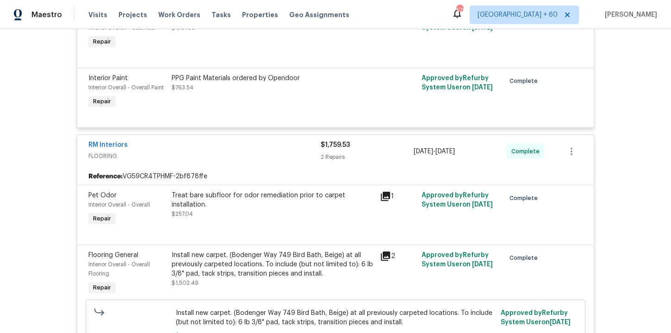
scroll to position [3485, 0]
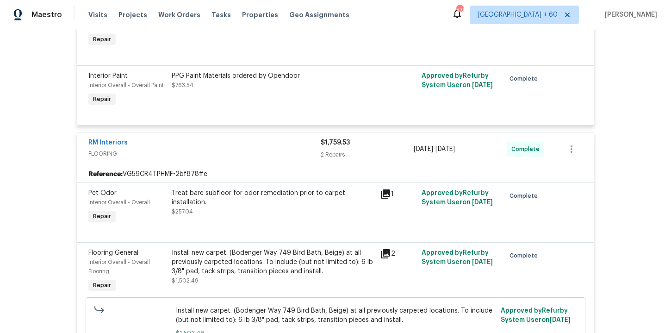
click at [302, 197] on div "Treat bare subfloor for odor remediation prior to carpet installation." at bounding box center [273, 197] width 203 height 19
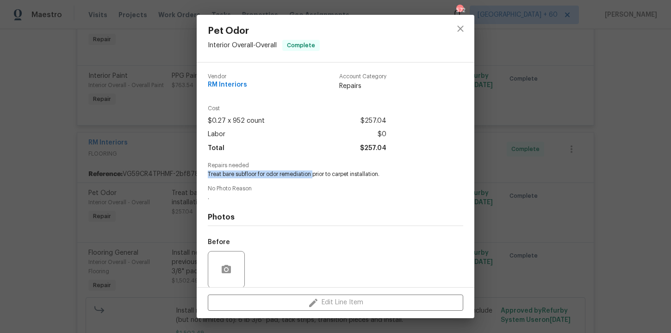
drag, startPoint x: 207, startPoint y: 172, endPoint x: 314, endPoint y: 172, distance: 106.4
click at [314, 172] on span "Treat bare subfloor for odor remediation prior to carpet installation." at bounding box center [323, 174] width 230 height 8
copy span "Treat bare subfloor for odor remediation"
click at [59, 191] on div "Pet Odor Interior Overall - Overall Complete Vendor RM Interiors Account Catego…" at bounding box center [335, 166] width 671 height 333
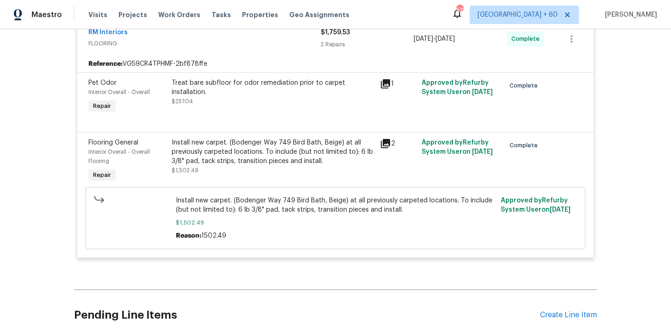
scroll to position [3597, 0]
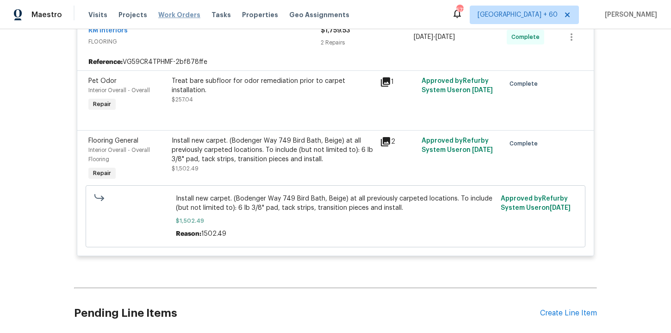
click at [176, 13] on span "Work Orders" at bounding box center [179, 14] width 42 height 9
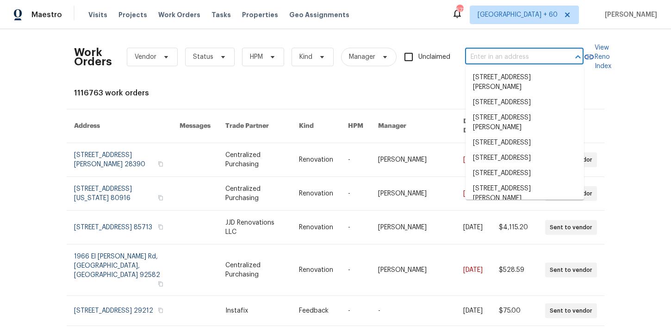
click at [503, 58] on input "text" at bounding box center [511, 57] width 93 height 14
paste input "2959 W 1300 N Clinton, UT 84015"
type input "2959 W 1300 N Clinton, UT 84015"
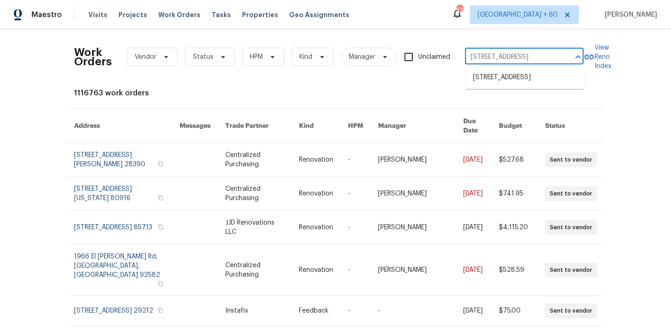
scroll to position [0, 15]
click at [507, 78] on li "2959 W 1300 N, Clinton, UT 84015" at bounding box center [525, 77] width 118 height 15
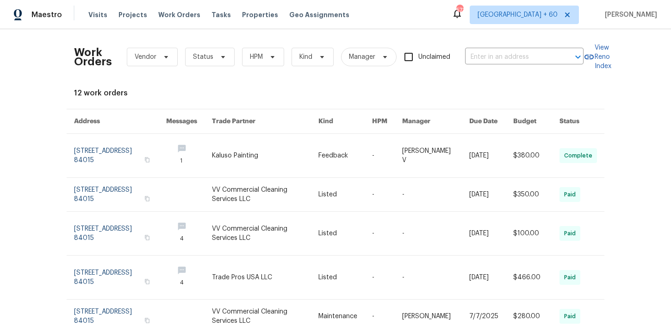
type input "2959 W 1300 N, Clinton, UT 84015"
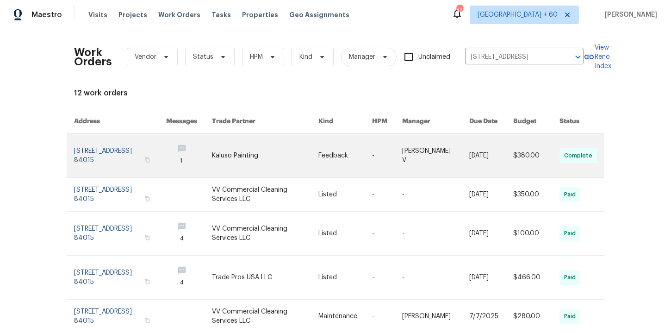
click at [126, 153] on link at bounding box center [120, 155] width 92 height 43
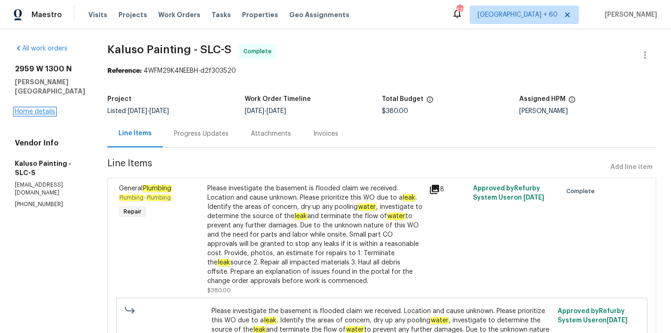
click at [47, 108] on link "Home details" at bounding box center [35, 111] width 40 height 6
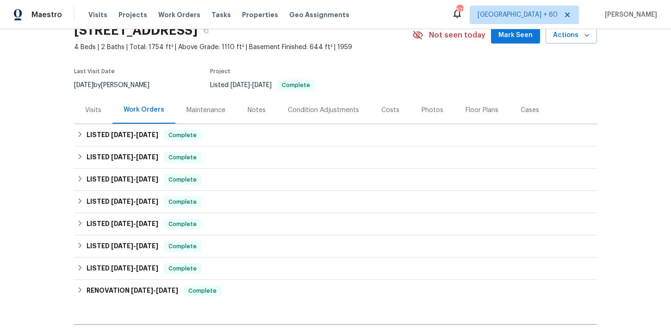
scroll to position [47, 0]
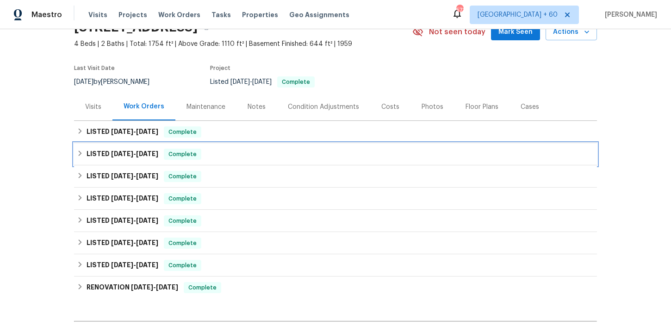
click at [235, 157] on div "LISTED 7/31/25 - 8/5/25 Complete" at bounding box center [335, 154] width 517 height 11
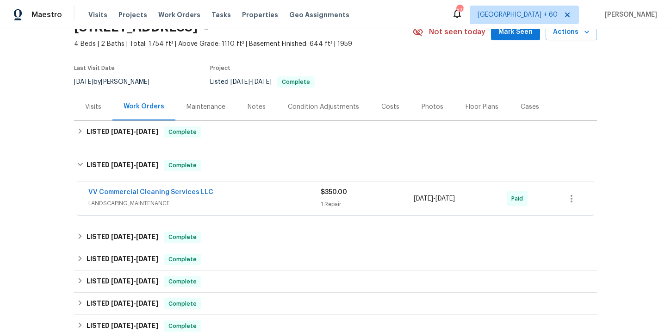
click at [240, 198] on div "VV Commercial Cleaning Services LLC" at bounding box center [204, 192] width 232 height 11
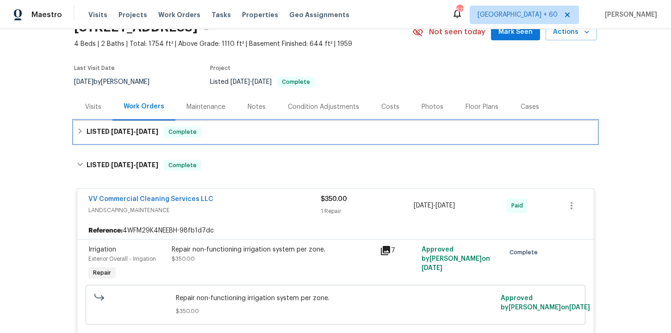
click at [224, 134] on div "LISTED 8/29/25 - 9/2/25 Complete" at bounding box center [335, 131] width 517 height 11
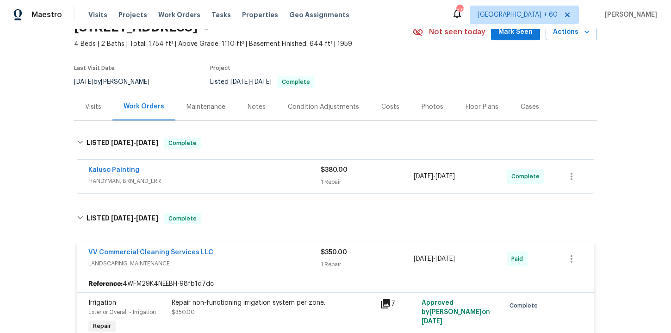
click at [242, 175] on div "Kaluso Painting" at bounding box center [204, 170] width 232 height 11
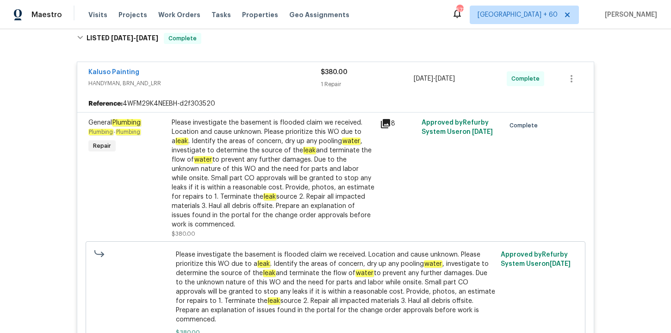
scroll to position [130, 0]
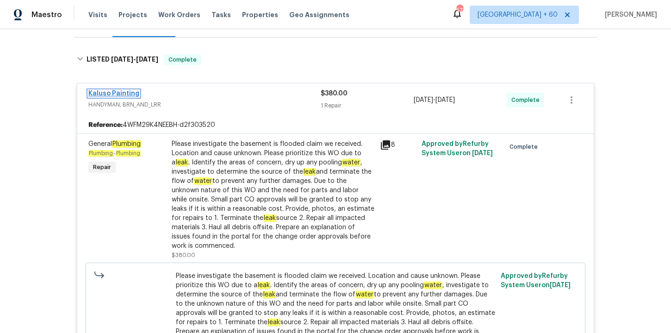
click at [130, 92] on link "Kaluso Painting" at bounding box center [113, 93] width 51 height 6
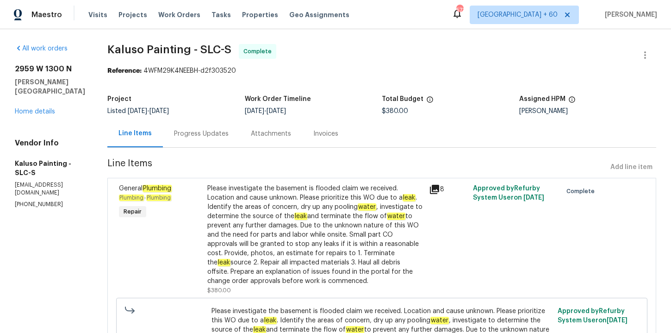
scroll to position [1, 0]
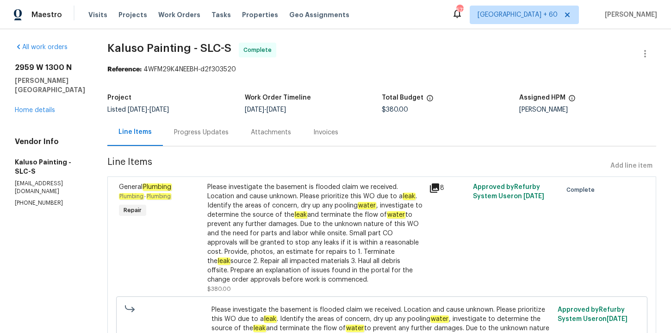
click at [203, 137] on div "Progress Updates" at bounding box center [201, 131] width 77 height 27
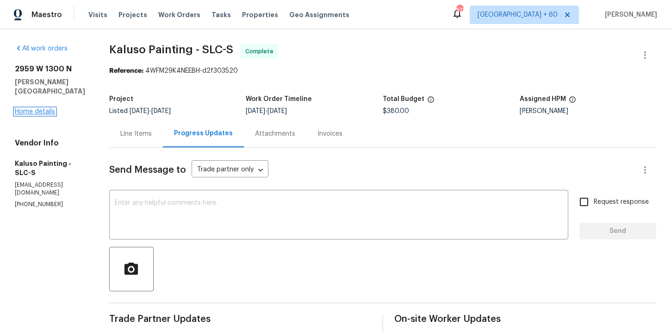
click at [48, 108] on link "Home details" at bounding box center [35, 111] width 40 height 6
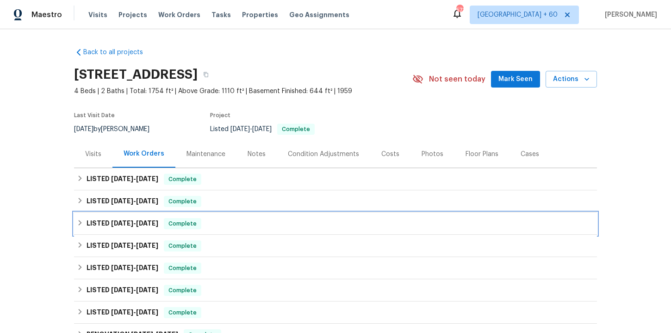
click at [271, 227] on div "LISTED 7/29/25 - 8/1/25 Complete" at bounding box center [335, 223] width 517 height 11
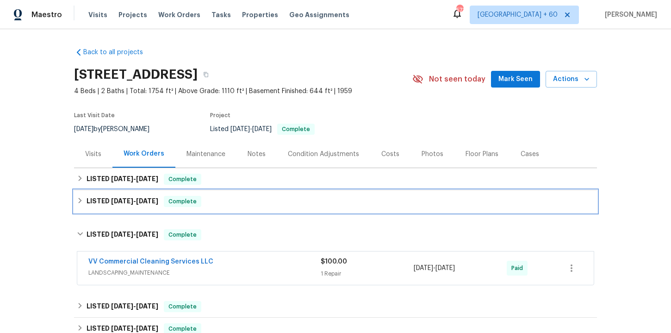
click at [265, 199] on div "LISTED 7/31/25 - 8/5/25 Complete" at bounding box center [335, 201] width 517 height 11
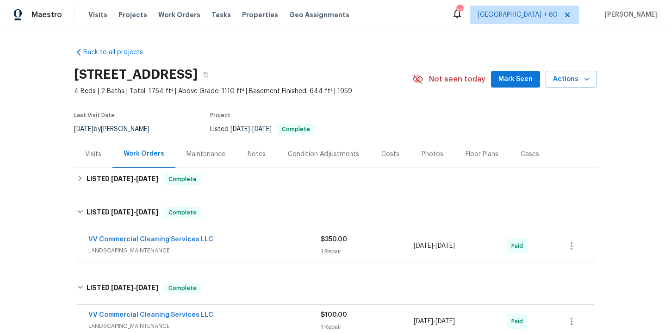
click at [278, 236] on div "VV Commercial Cleaning Services LLC" at bounding box center [204, 240] width 232 height 11
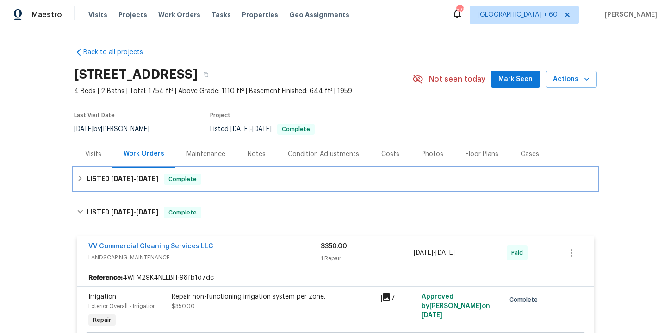
click at [266, 184] on div "LISTED 8/29/25 - 9/2/25 Complete" at bounding box center [335, 179] width 517 height 11
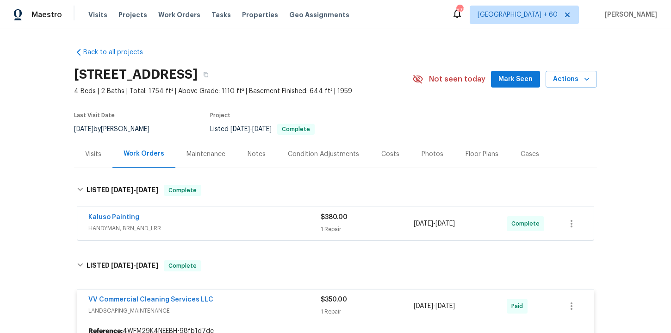
click at [274, 219] on div "Kaluso Painting" at bounding box center [204, 217] width 232 height 11
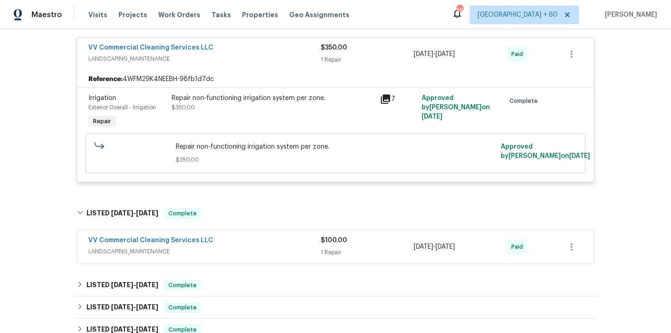
scroll to position [530, 0]
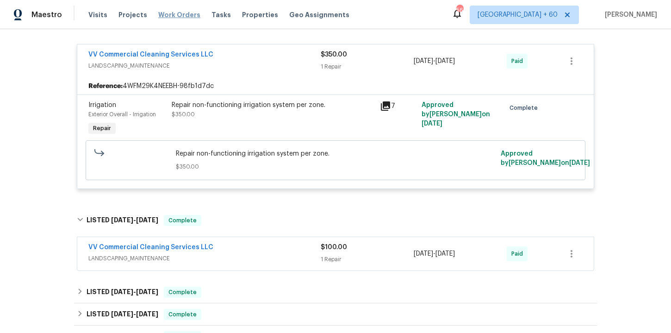
click at [164, 11] on span "Work Orders" at bounding box center [179, 14] width 42 height 9
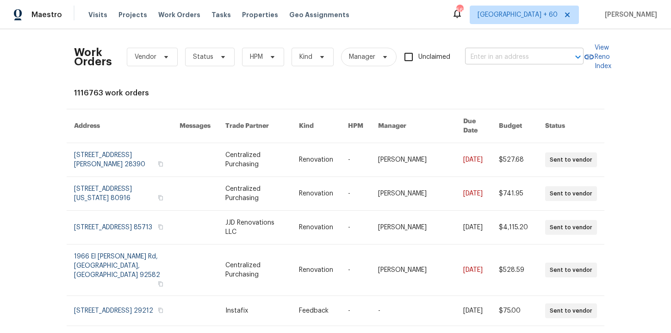
click at [500, 56] on input "text" at bounding box center [511, 57] width 93 height 14
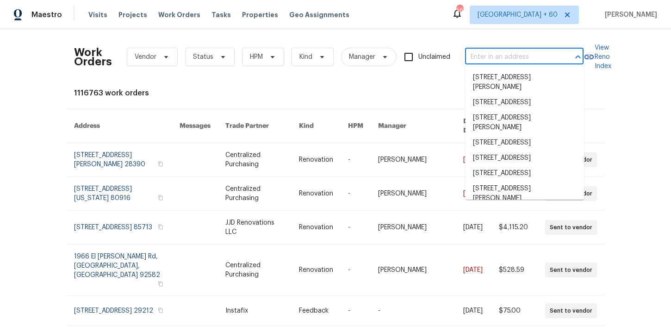
paste input "2943 S 400 W Bountiful, UT 84010"
type input "2943 S 400 W Bountiful, UT 84010"
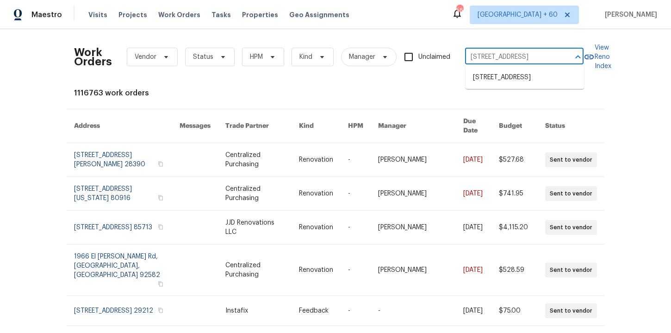
scroll to position [0, 18]
click at [502, 85] on li "2943 S 400 W, Bountiful, UT 84010" at bounding box center [525, 77] width 118 height 15
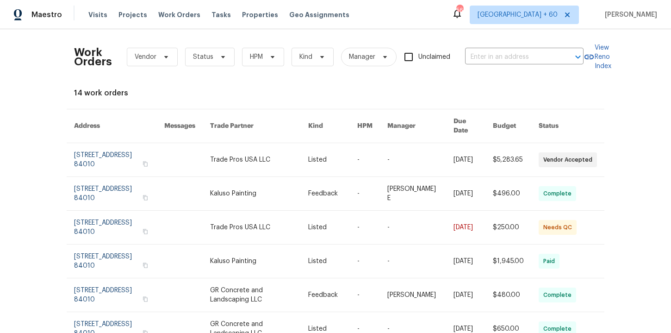
type input "2943 S 400 W, Bountiful, UT 84010"
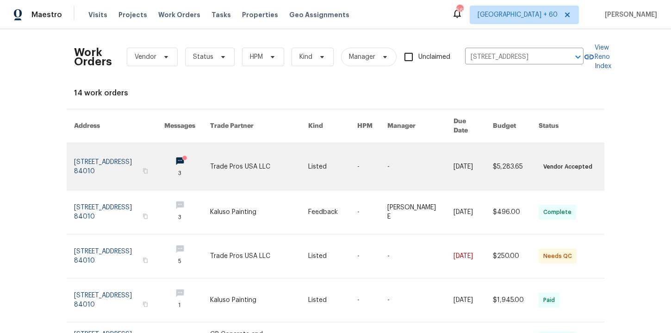
click at [94, 157] on link at bounding box center [119, 166] width 90 height 47
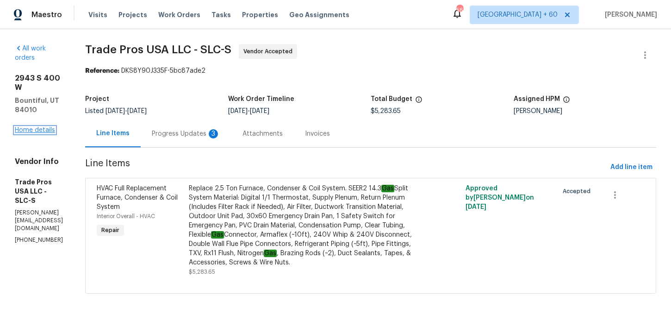
click at [42, 127] on link "Home details" at bounding box center [35, 130] width 40 height 6
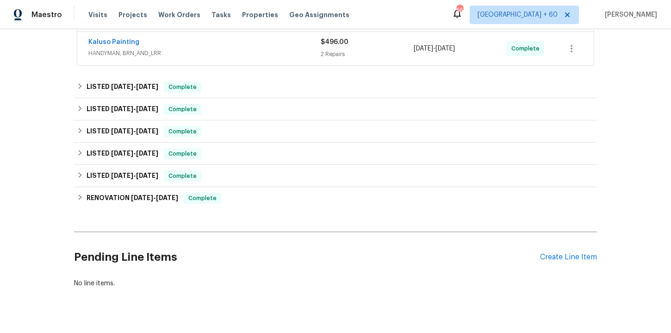
scroll to position [248, 0]
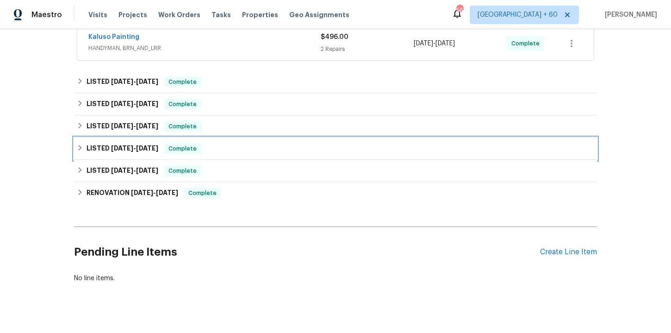
click at [219, 140] on div "LISTED 5/15/25 - 5/19/25 Complete" at bounding box center [335, 148] width 523 height 22
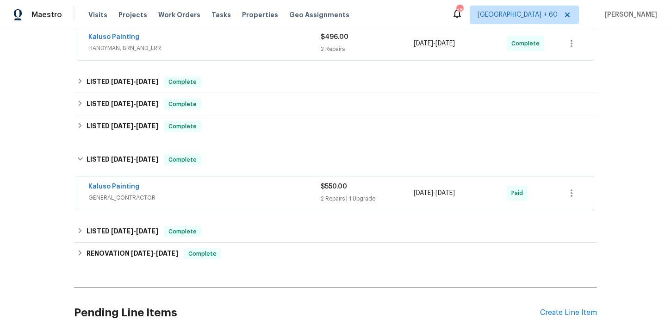
click at [232, 183] on div "Kaluso Painting" at bounding box center [204, 187] width 232 height 11
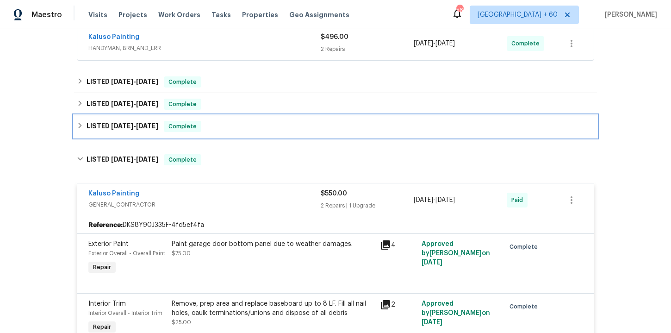
click at [230, 131] on div "LISTED 6/25/25 - 6/28/25 Complete" at bounding box center [335, 126] width 517 height 11
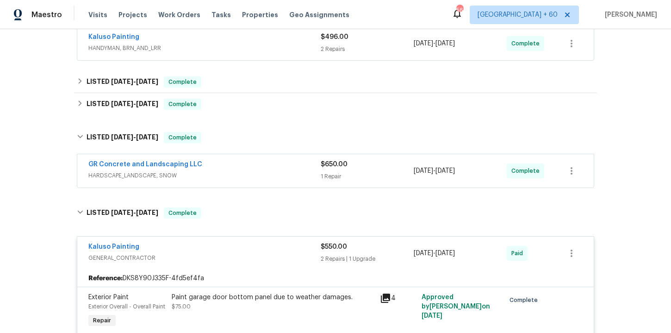
click at [239, 173] on span "HARDSCAPE_LANDSCAPE, SNOW" at bounding box center [204, 175] width 232 height 9
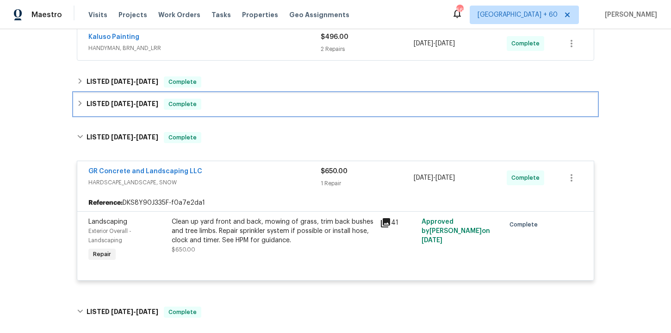
click at [236, 111] on div "LISTED 6/29/25 - 7/9/25 Complete" at bounding box center [335, 104] width 523 height 22
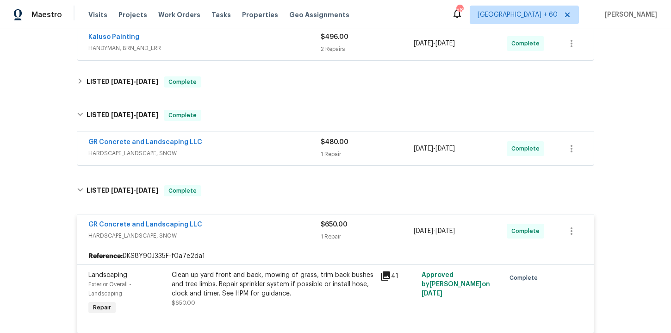
click at [243, 147] on div "GR Concrete and Landscaping LLC" at bounding box center [204, 142] width 232 height 11
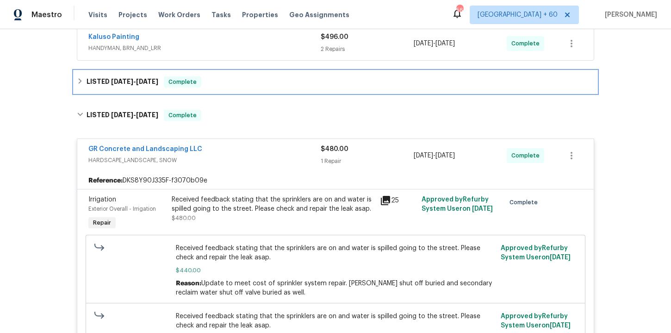
click at [238, 75] on div "LISTED 7/23/25 - 7/25/25 Complete" at bounding box center [335, 82] width 523 height 22
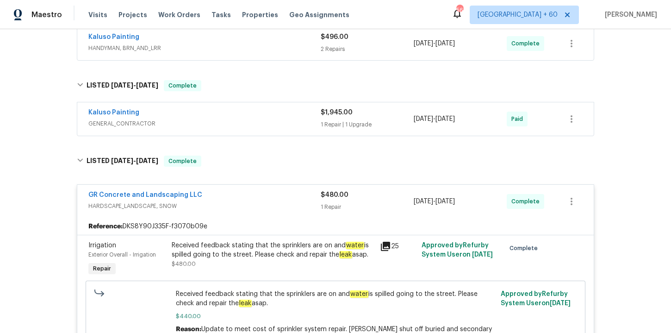
click at [248, 118] on div "Kaluso Painting" at bounding box center [204, 113] width 232 height 11
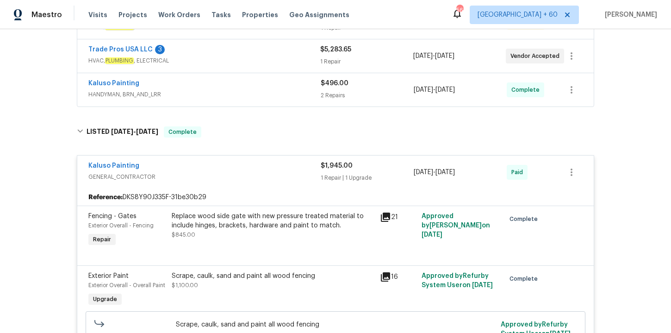
scroll to position [197, 0]
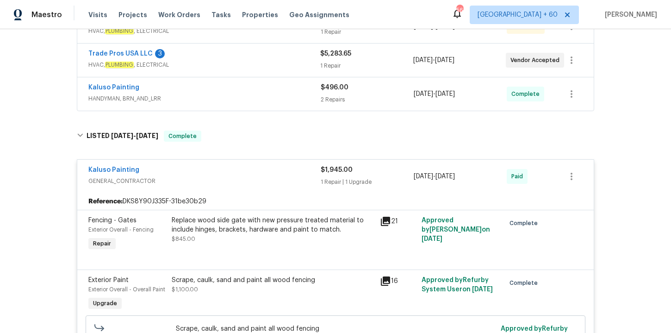
click at [248, 96] on span "HANDYMAN, BRN_AND_LRR" at bounding box center [204, 98] width 232 height 9
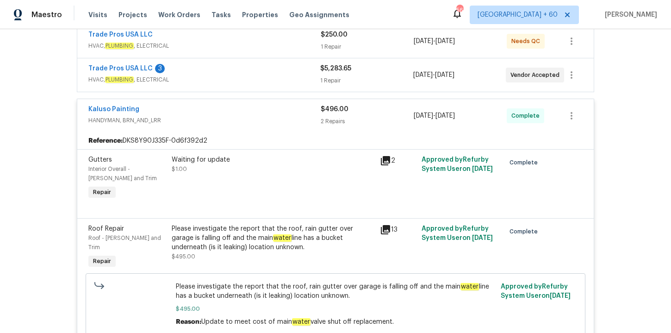
scroll to position [237, 0]
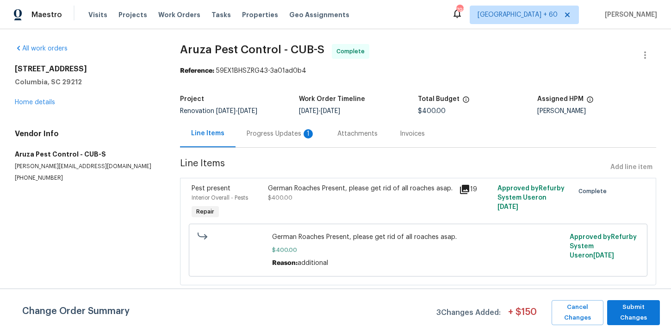
click at [222, 53] on span "Aruza Pest Control - CUB-S" at bounding box center [252, 49] width 144 height 11
copy span "Aruza Pest Control - CUB-S"
click at [279, 137] on div "Progress Updates 1" at bounding box center [281, 133] width 68 height 9
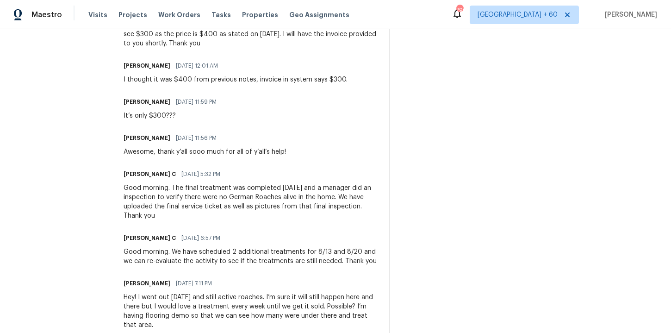
scroll to position [385, 0]
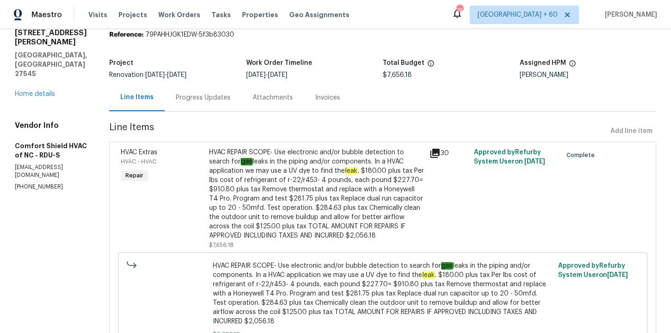
click at [230, 101] on div "Progress Updates" at bounding box center [203, 97] width 55 height 9
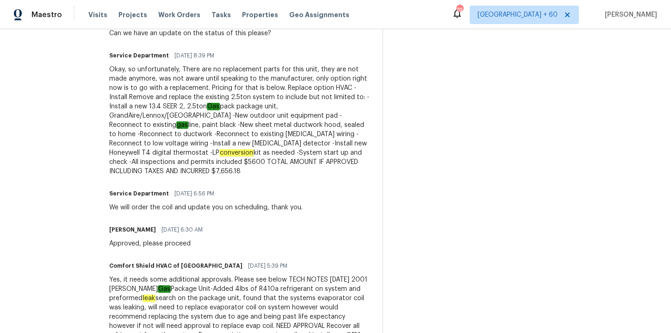
scroll to position [964, 0]
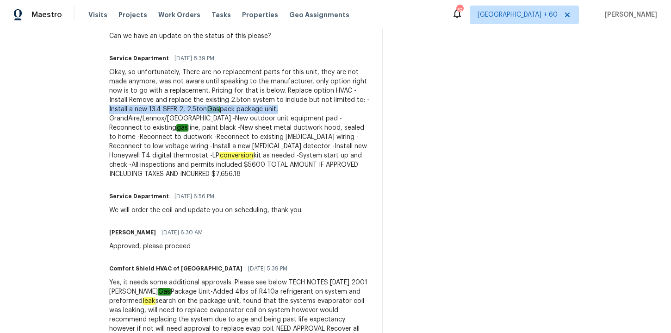
drag, startPoint x: 168, startPoint y: 109, endPoint x: 336, endPoint y: 109, distance: 168.0
click at [336, 109] on div "Okay, so unfortunately, There are no replacement parts for this unit, they are …" at bounding box center [240, 123] width 262 height 111
copy div "Install a new 13.4 SEER 2, 2.5ton Gas pack package unit"
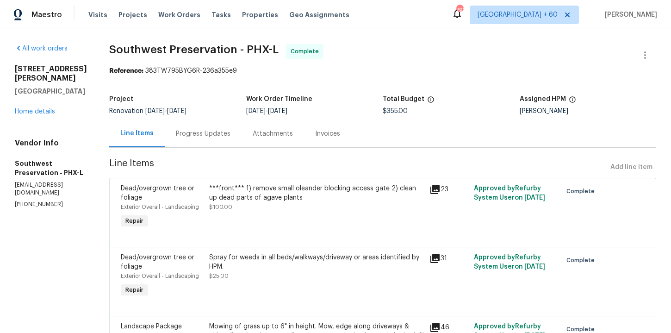
click at [191, 138] on div "Progress Updates" at bounding box center [203, 133] width 77 height 27
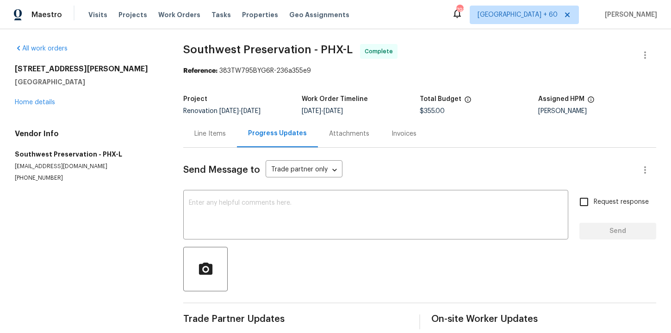
scroll to position [11, 0]
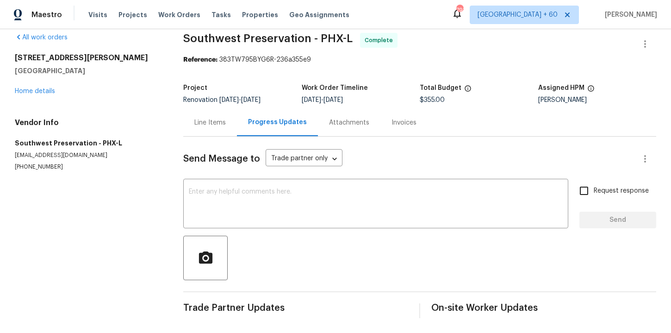
click at [411, 121] on div "Invoices" at bounding box center [403, 122] width 47 height 27
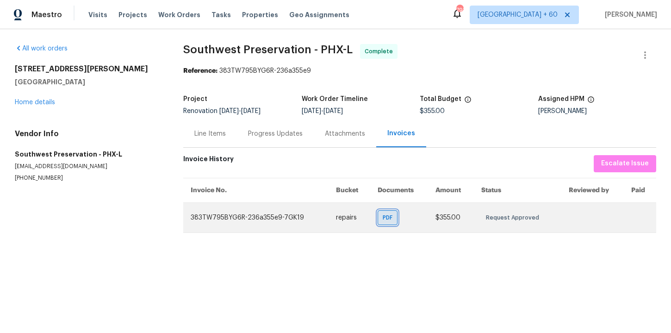
click at [395, 218] on span "PDF" at bounding box center [389, 217] width 13 height 9
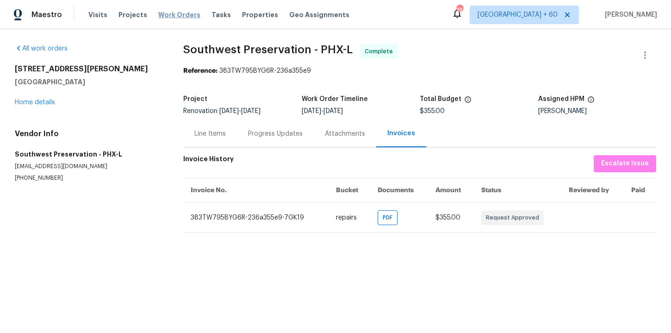
click at [178, 18] on span "Work Orders" at bounding box center [179, 14] width 42 height 9
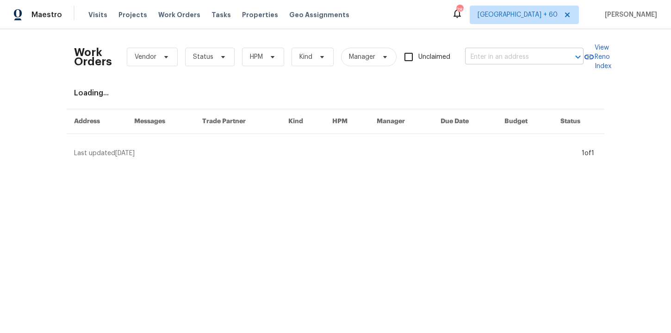
click at [487, 56] on input "text" at bounding box center [511, 57] width 93 height 14
paste input "196 Whispering Pines Way Davenport, FL 33837"
type input "196 Whispering Pines Way Davenport, FL 33837"
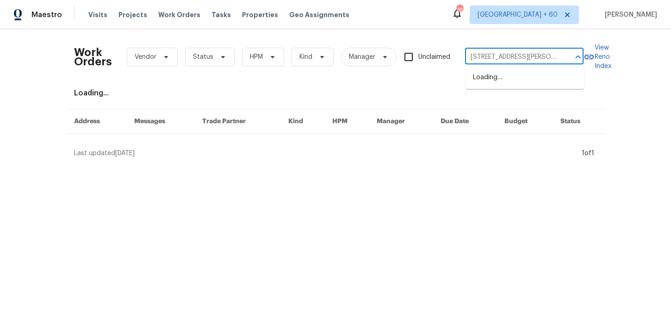
scroll to position [0, 56]
click at [507, 78] on li "196 Whispering Pines Way, Davenport, FL 33837" at bounding box center [525, 82] width 118 height 25
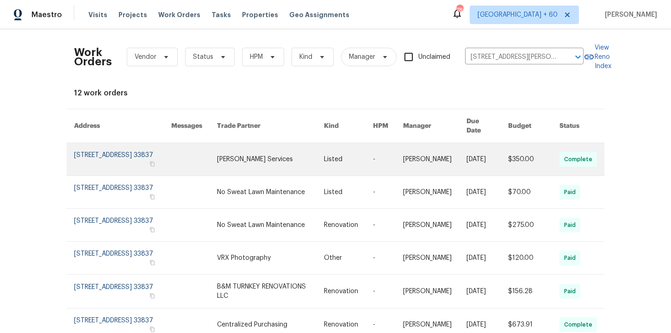
click at [112, 151] on link at bounding box center [122, 159] width 97 height 32
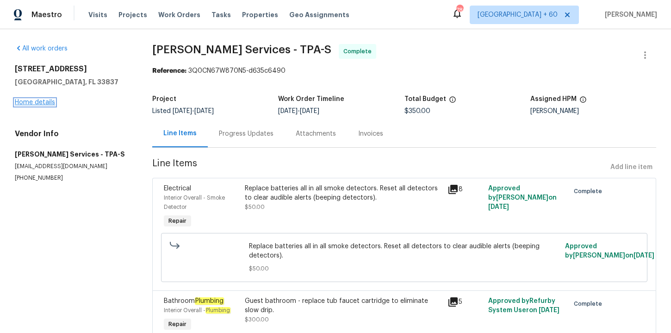
click at [47, 102] on link "Home details" at bounding box center [35, 102] width 40 height 6
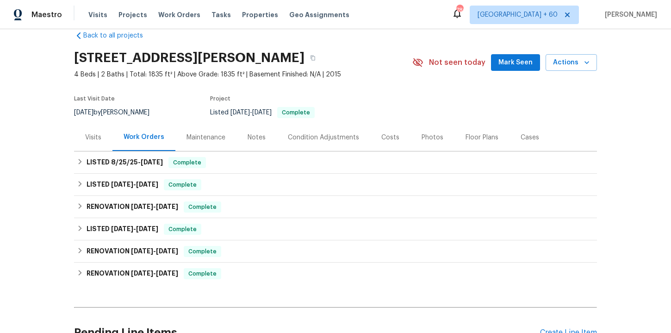
scroll to position [20, 0]
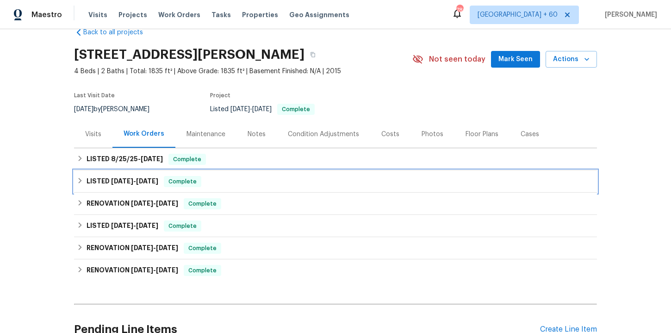
click at [240, 185] on div "LISTED 7/29/25 - 8/5/25 Complete" at bounding box center [335, 181] width 517 height 11
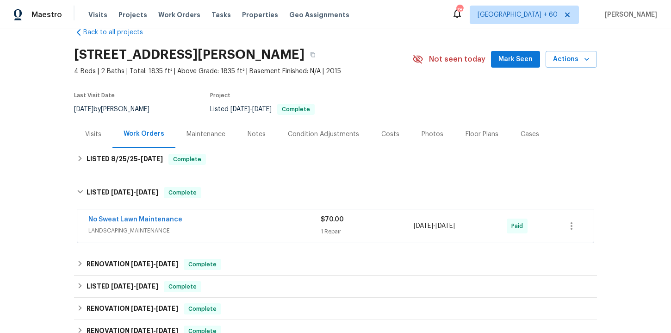
click at [254, 222] on div "No Sweat Lawn Maintenance" at bounding box center [204, 220] width 232 height 11
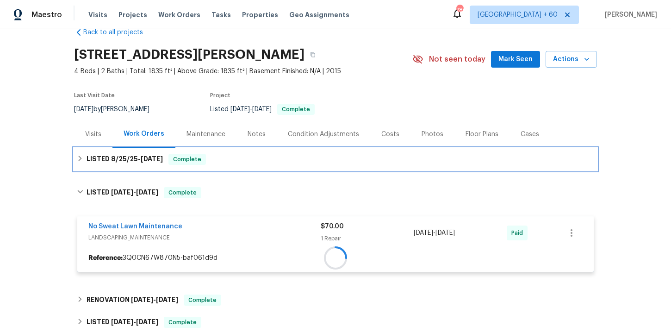
click at [231, 159] on div "LISTED 8/25/25 - 8/29/25 Complete" at bounding box center [335, 159] width 517 height 11
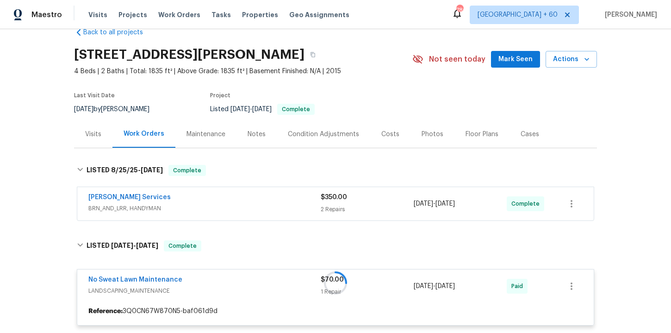
click at [250, 205] on span "BRN_AND_LRR, HANDYMAN" at bounding box center [204, 208] width 232 height 9
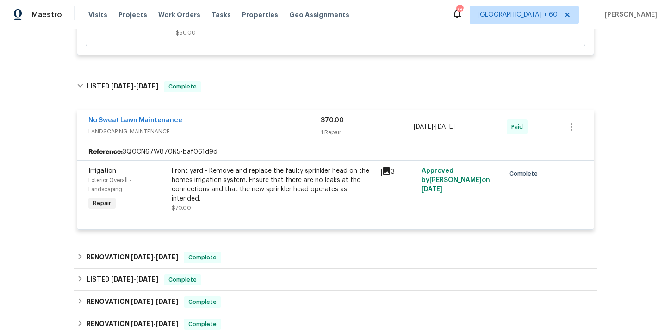
scroll to position [494, 0]
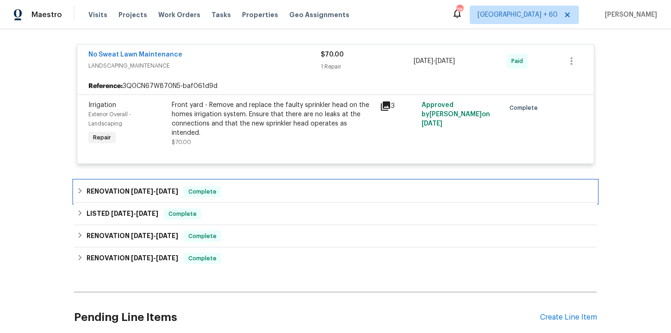
click at [262, 193] on div "RENOVATION 7/16/25 - 7/16/25 Complete" at bounding box center [335, 191] width 517 height 11
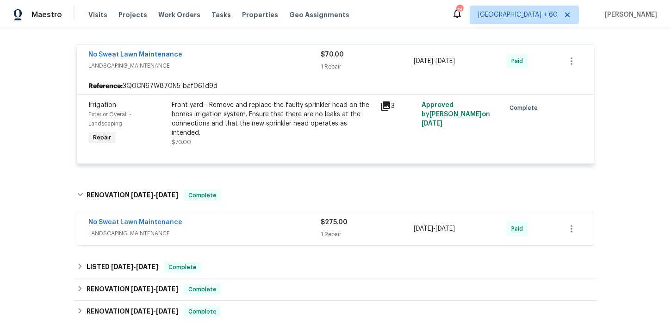
click at [262, 225] on div "No Sweat Lawn Maintenance" at bounding box center [204, 222] width 232 height 11
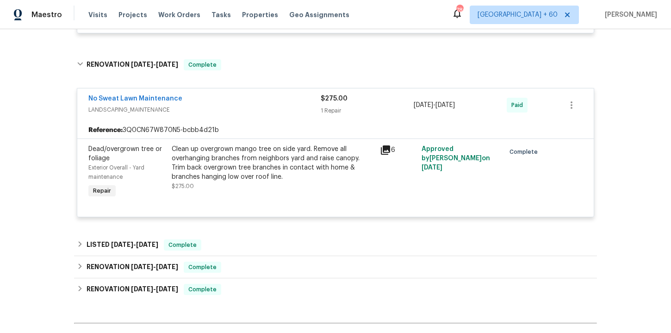
scroll to position [0, 0]
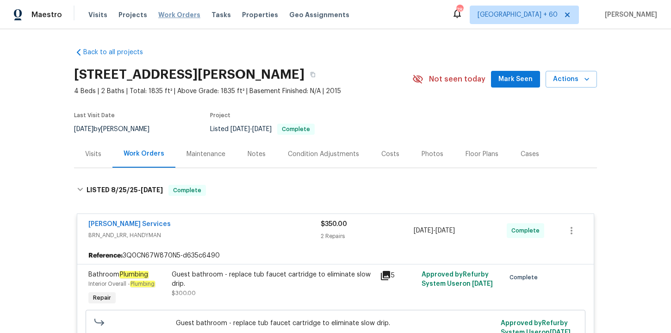
click at [182, 14] on span "Work Orders" at bounding box center [179, 14] width 42 height 9
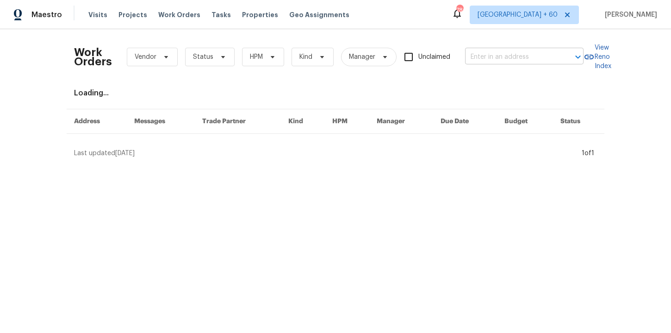
click at [497, 59] on input "text" at bounding box center [511, 57] width 93 height 14
paste input "440 S Aberdeenshire Dr Saint Johns, FL 32259"
type input "440 S Aberdeenshire Dr Saint Johns, FL 32259"
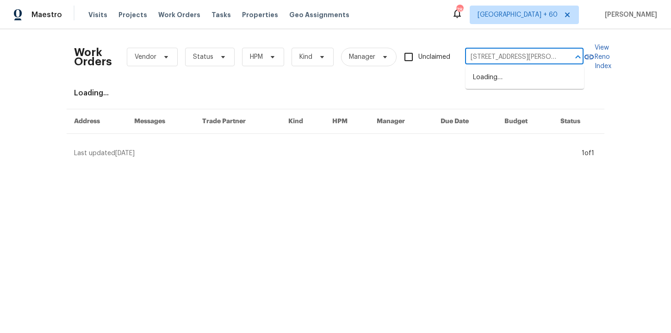
scroll to position [0, 53]
click at [506, 80] on li "440 S Aberdeenshire Dr, Saint Johns, FL 32259" at bounding box center [525, 82] width 118 height 25
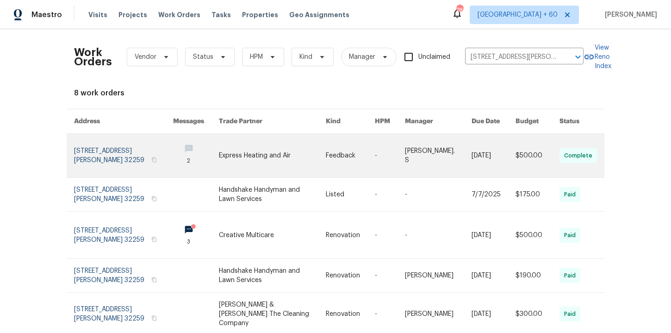
click at [129, 154] on link at bounding box center [123, 155] width 99 height 43
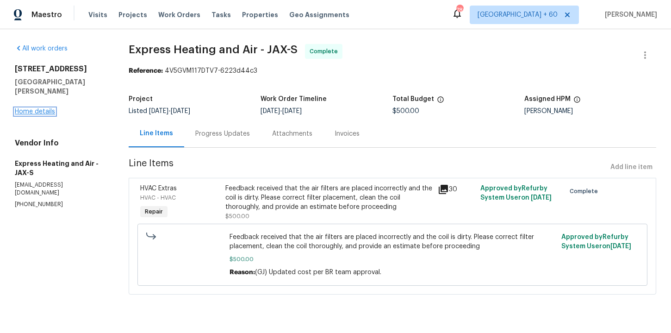
click at [43, 108] on link "Home details" at bounding box center [35, 111] width 40 height 6
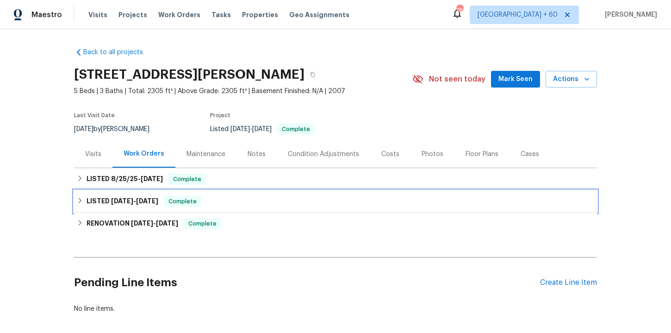
click at [229, 204] on div "LISTED 7/7/25 - 7/7/25 Complete" at bounding box center [335, 201] width 517 height 11
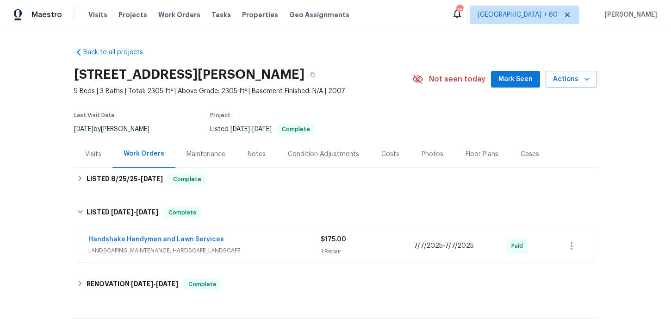
click at [256, 246] on span "LANDSCAPING_MAINTENANCE, HARDSCAPE_LANDSCAPE" at bounding box center [204, 250] width 232 height 9
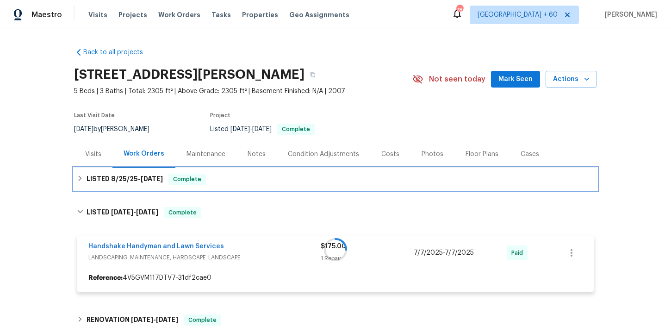
click at [252, 180] on div "LISTED 8/25/25 - 9/3/25 Complete" at bounding box center [335, 179] width 517 height 11
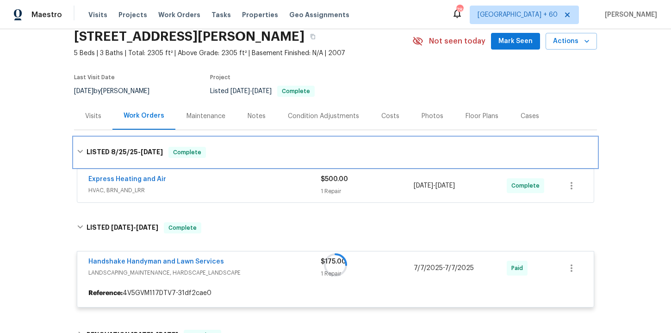
scroll to position [96, 0]
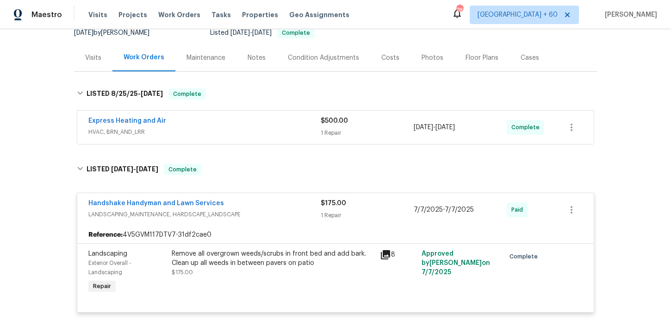
click at [251, 134] on span "HVAC, BRN_AND_LRR" at bounding box center [204, 131] width 232 height 9
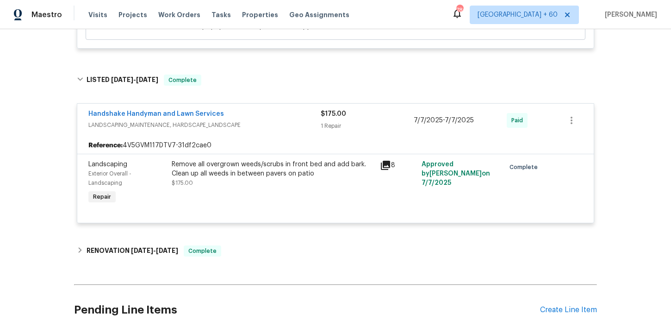
scroll to position [404, 0]
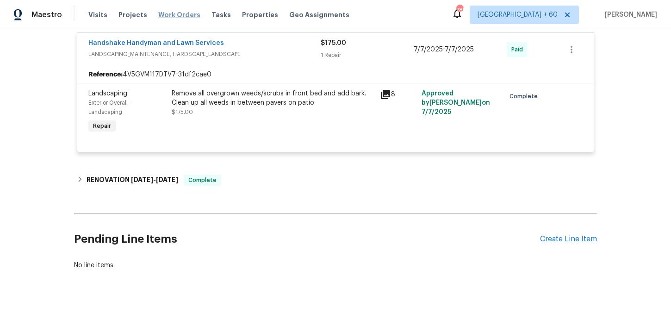
click at [164, 18] on span "Work Orders" at bounding box center [179, 14] width 42 height 9
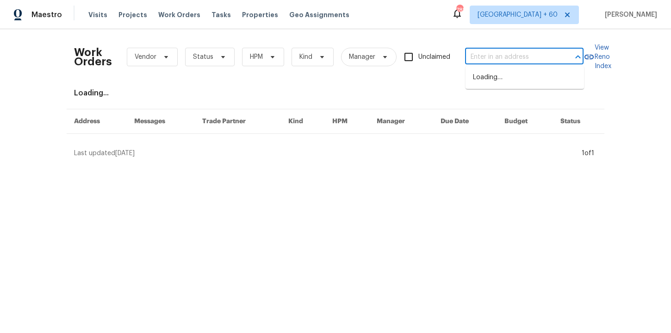
click at [481, 58] on input "text" at bounding box center [511, 57] width 93 height 14
paste input "196 Whispering Pines Way Davenport, FL 33837"
type input "196 Whispering Pines Way Davenport, FL 33837"
drag, startPoint x: 503, startPoint y: 86, endPoint x: 490, endPoint y: 83, distance: 13.4
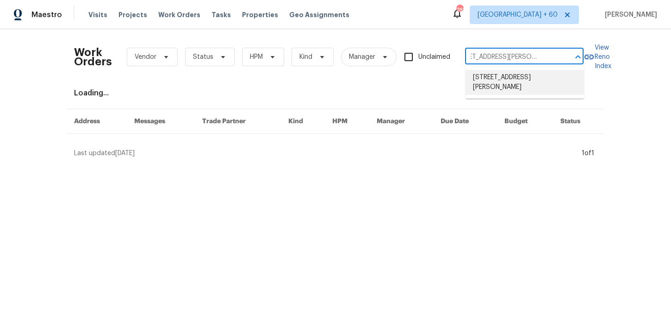
click at [503, 86] on li "196 Whispering Pines Way, Davenport, FL 33837" at bounding box center [525, 82] width 118 height 25
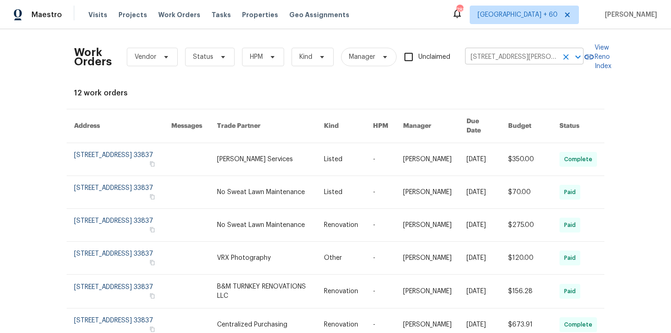
click at [487, 53] on input "196 Whispering Pines Way, Davenport, FL 33837" at bounding box center [511, 57] width 93 height 14
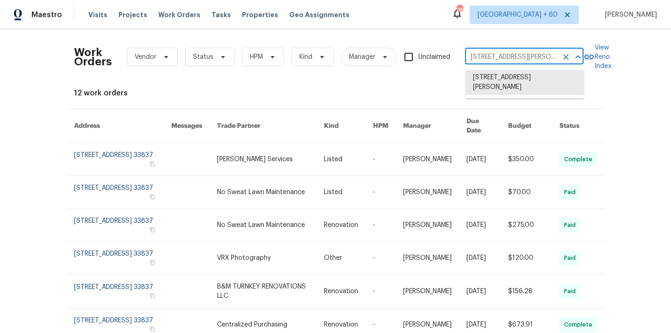
click at [487, 53] on input "196 Whispering Pines Way, Davenport, FL 33837" at bounding box center [511, 57] width 93 height 14
paste input "2376 Kirkwall St Orange Park, FL 32065"
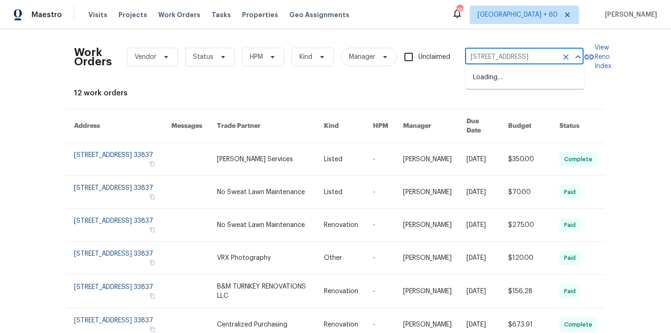
scroll to position [0, 32]
type input "2376 Kirkwall St Orange Park, FL 32065"
click at [504, 81] on li "2376 Kirkwall St, Orange Park, FL 32065" at bounding box center [525, 77] width 118 height 15
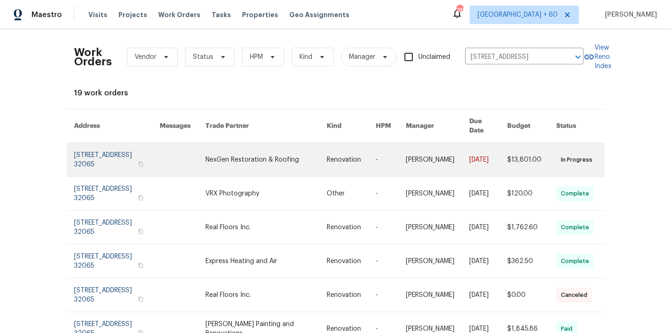
click at [113, 150] on link at bounding box center [117, 159] width 86 height 33
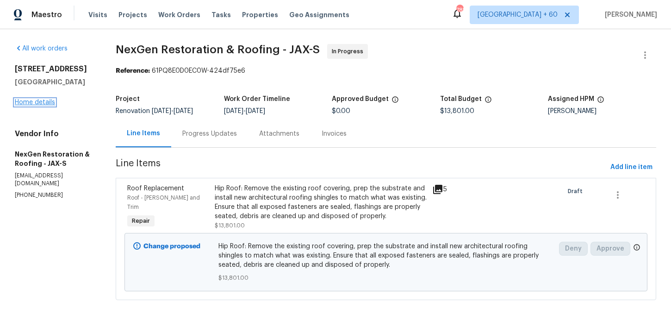
click at [44, 102] on link "Home details" at bounding box center [35, 102] width 40 height 6
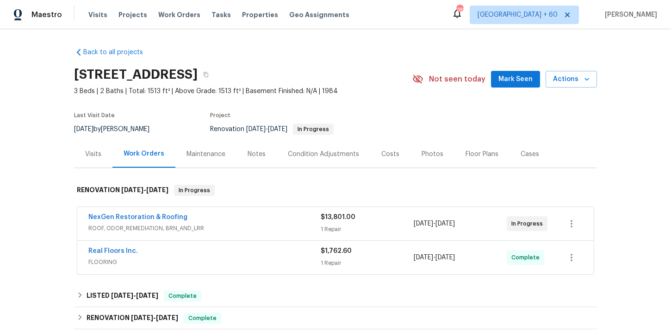
scroll to position [45, 0]
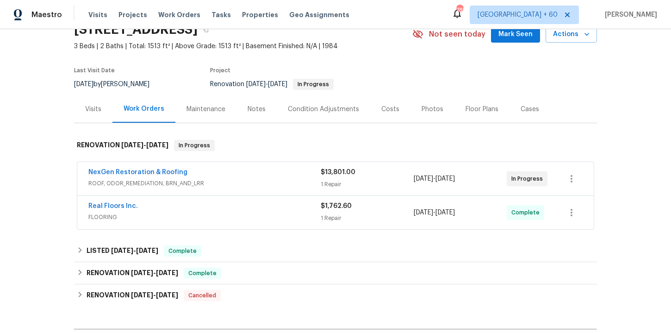
click at [273, 183] on span "ROOF, ODOR_REMEDIATION, BRN_AND_LRR" at bounding box center [204, 183] width 232 height 9
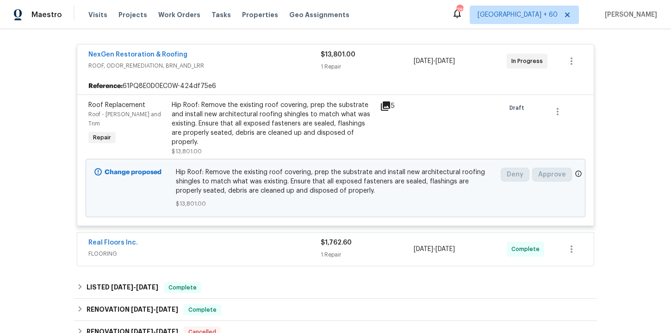
scroll to position [307, 0]
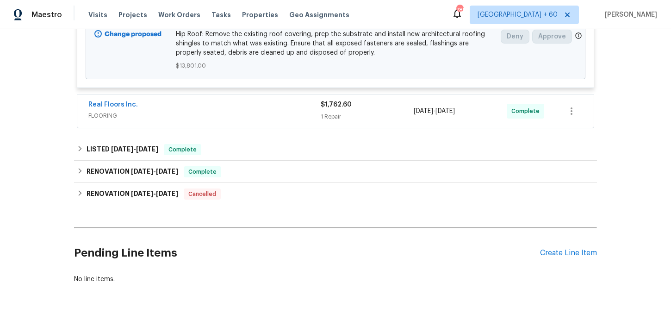
click at [260, 111] on span "FLOORING" at bounding box center [204, 115] width 232 height 9
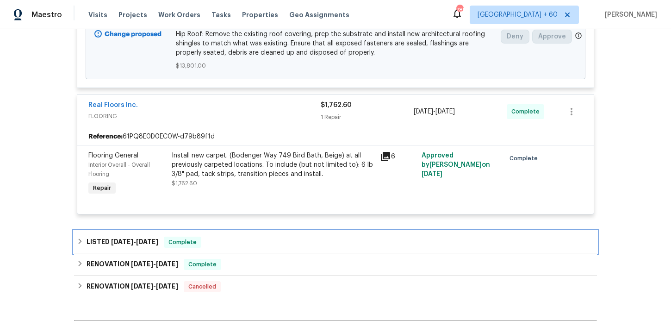
click at [223, 236] on div "LISTED 8/27/25 - 8/28/25 Complete" at bounding box center [335, 241] width 517 height 11
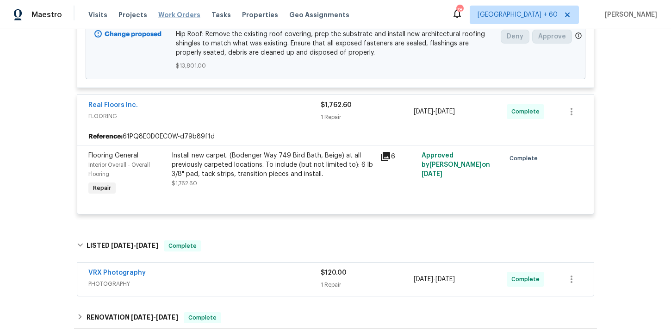
click at [186, 19] on span "Work Orders" at bounding box center [179, 14] width 42 height 9
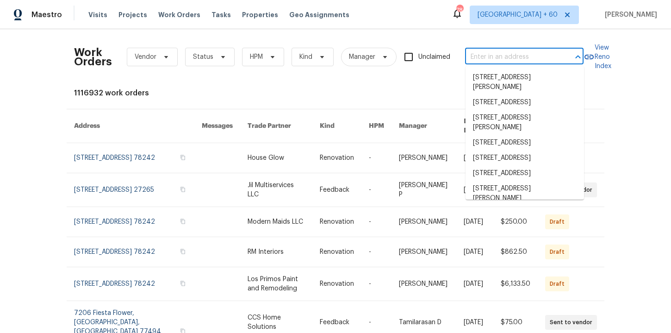
click at [507, 56] on input "text" at bounding box center [511, 57] width 93 height 14
paste input "2005 Shingleback Dr Wake Forest, NC 27587"
type input "2005 Shingleback Dr Wake Forest, NC 27587"
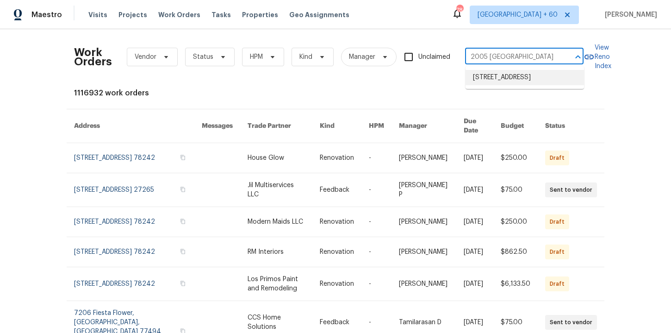
click at [509, 76] on li "2005 Shingleback Dr, Wake Forest, NC 27587" at bounding box center [525, 77] width 118 height 15
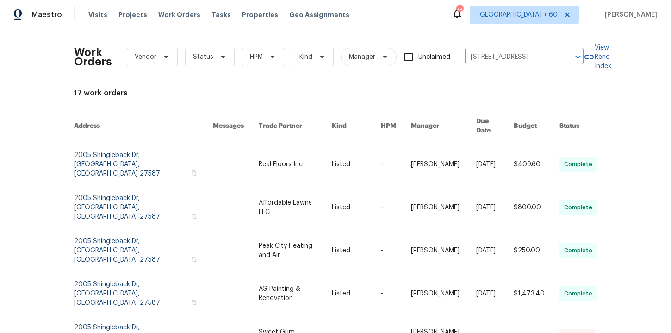
click at [118, 153] on link at bounding box center [143, 164] width 139 height 43
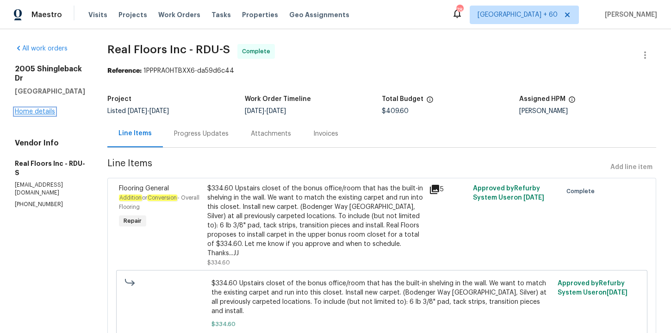
click at [51, 113] on link "Home details" at bounding box center [35, 111] width 40 height 6
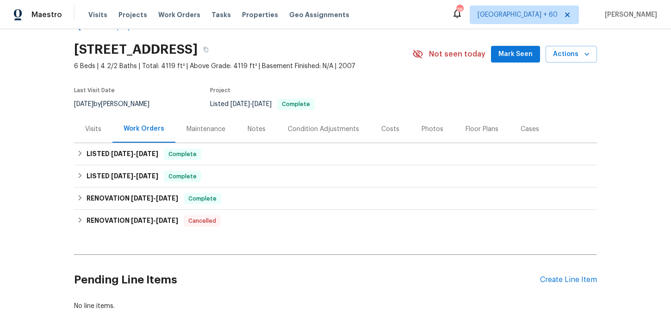
scroll to position [26, 0]
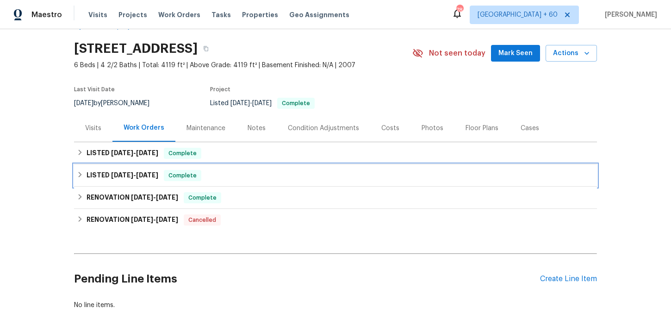
click at [224, 173] on div "LISTED 8/13/25 - 8/14/25 Complete" at bounding box center [335, 175] width 517 height 11
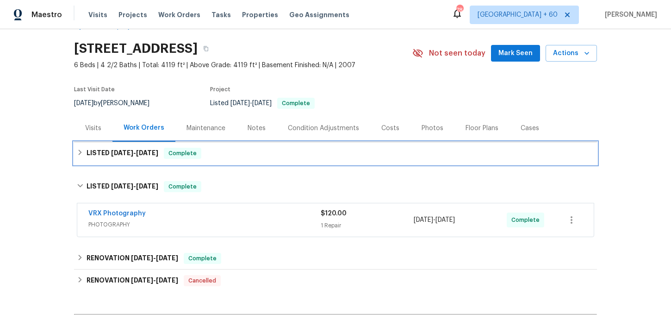
click at [228, 156] on div "LISTED 8/26/25 - 9/3/25 Complete" at bounding box center [335, 153] width 517 height 11
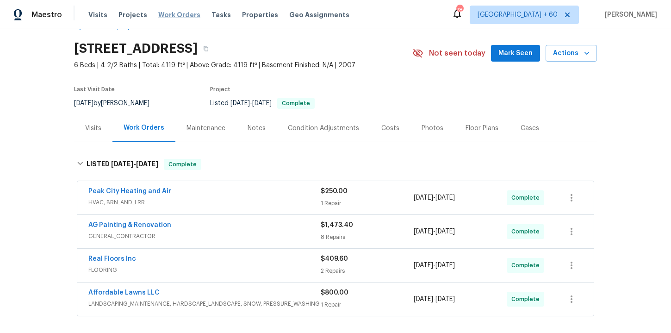
click at [182, 12] on span "Work Orders" at bounding box center [179, 14] width 42 height 9
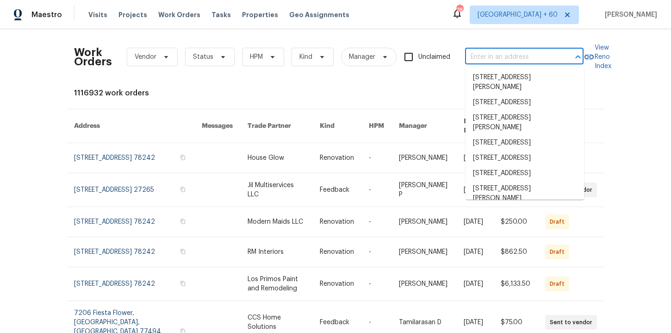
click at [504, 59] on input "text" at bounding box center [511, 57] width 93 height 14
paste input "1413 Chamblee Rd Zebulon, NC 27597"
type input "1413 Chamblee Rd Zebulon, NC 27597"
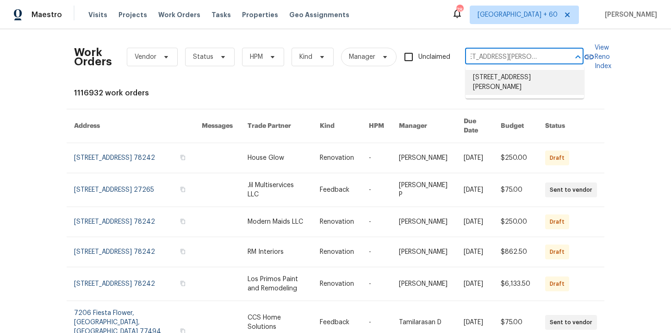
click at [512, 84] on li "1413 Chamblee Rd, Zebulon, NC 27597" at bounding box center [525, 82] width 118 height 25
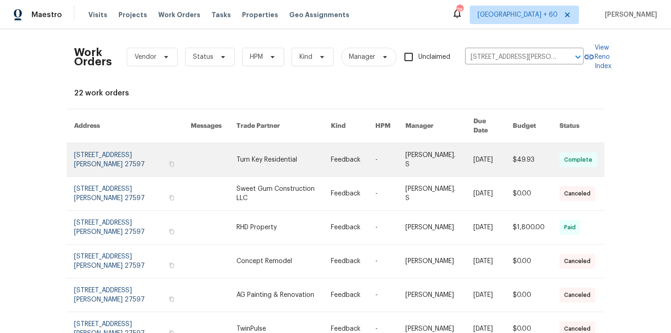
click at [101, 159] on link at bounding box center [132, 159] width 117 height 33
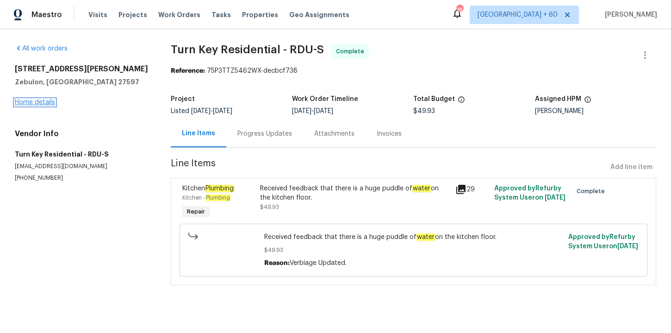
click at [43, 102] on link "Home details" at bounding box center [35, 102] width 40 height 6
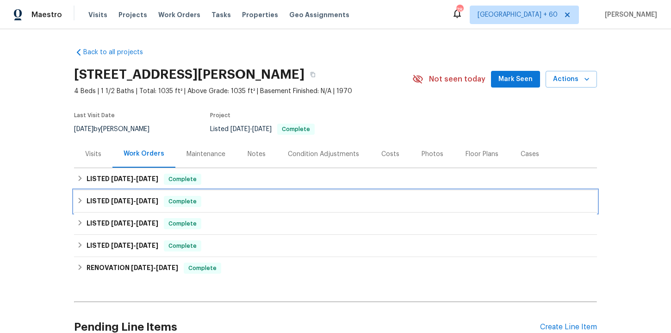
click at [222, 202] on div "LISTED 7/21/25 - 8/15/25 Complete" at bounding box center [335, 201] width 517 height 11
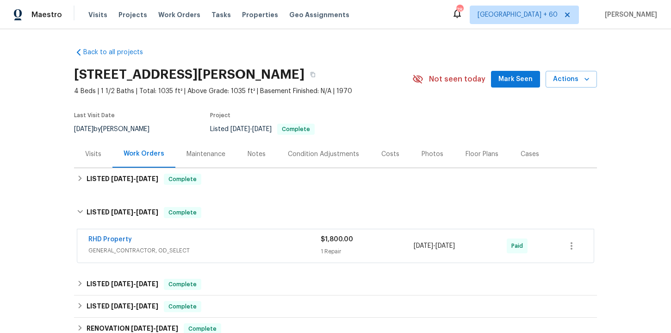
click at [235, 242] on div "RHD Property" at bounding box center [204, 240] width 232 height 11
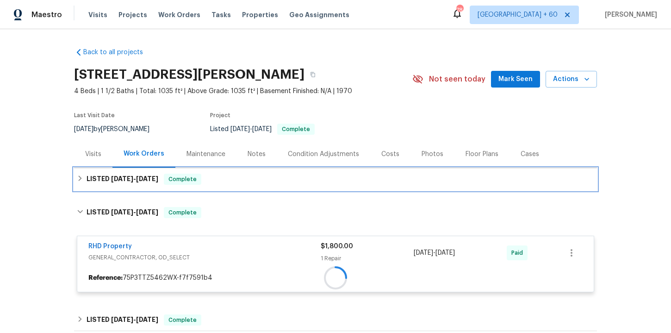
click at [228, 178] on div "LISTED 8/28/25 - 9/3/25 Complete" at bounding box center [335, 179] width 517 height 11
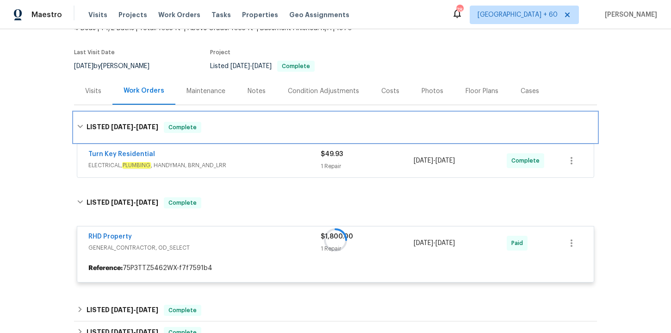
scroll to position [129, 0]
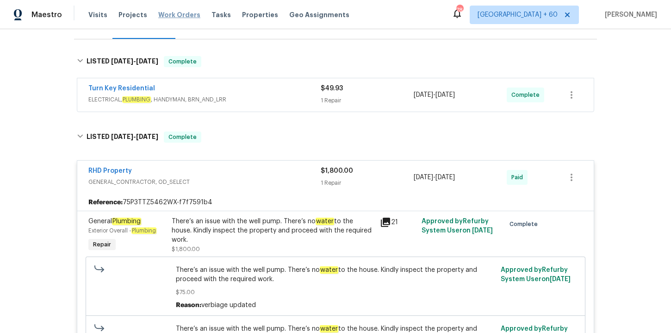
click at [166, 18] on span "Work Orders" at bounding box center [179, 14] width 42 height 9
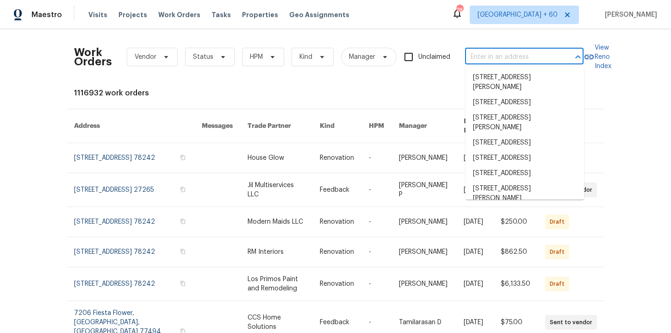
click at [487, 54] on input "text" at bounding box center [511, 57] width 93 height 14
paste input "722 E 1300 N Ogden, UT 84404"
type input "722 E 1300 N Ogden, UT 84404"
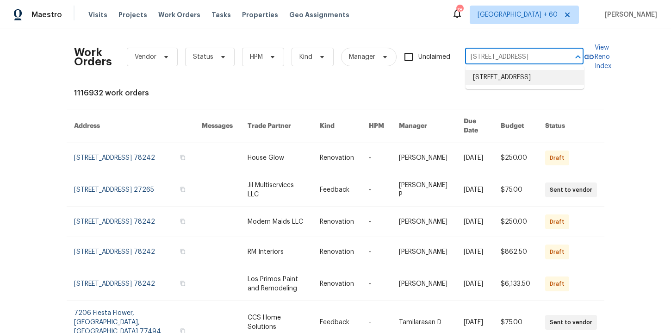
click at [507, 75] on li "722 E 1300 N, Ogden, UT 84404" at bounding box center [525, 77] width 118 height 15
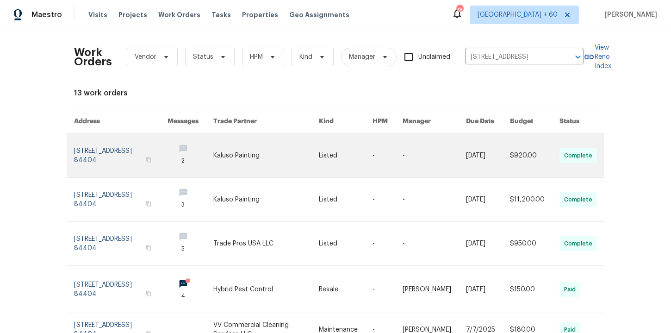
click at [93, 152] on link at bounding box center [120, 155] width 93 height 43
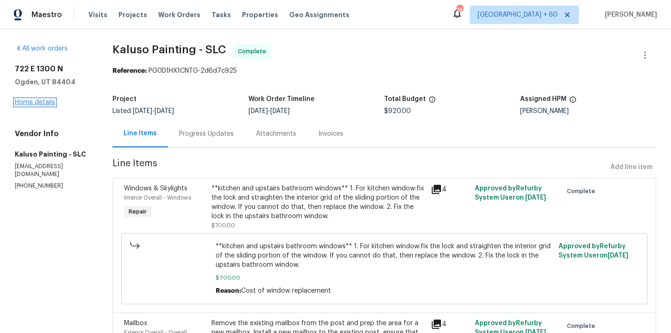
click at [43, 102] on link "Home details" at bounding box center [35, 102] width 40 height 6
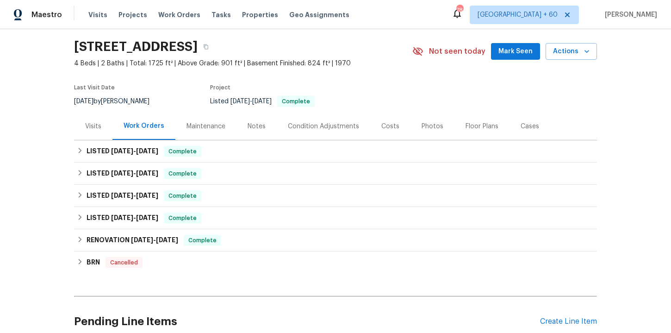
scroll to position [28, 0]
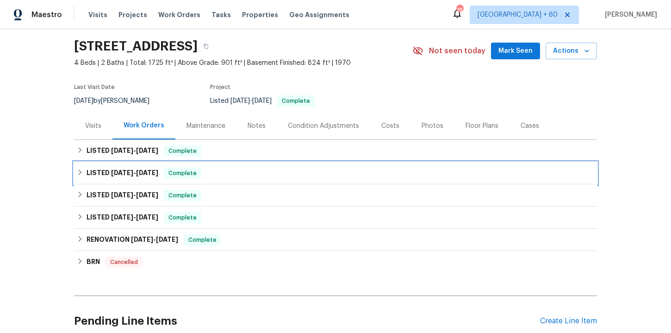
click at [278, 180] on div "LISTED 7/6/25 - 7/7/25 Complete" at bounding box center [335, 173] width 523 height 22
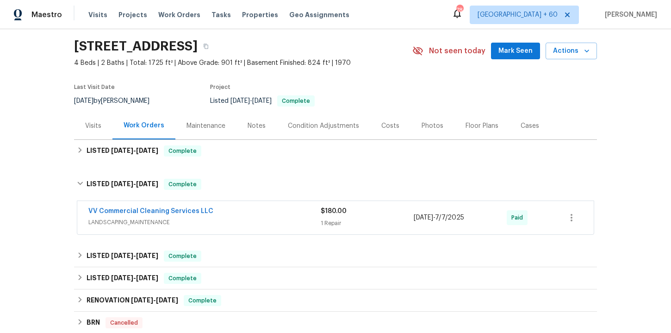
click at [271, 222] on span "LANDSCAPING_MAINTENANCE" at bounding box center [204, 221] width 232 height 9
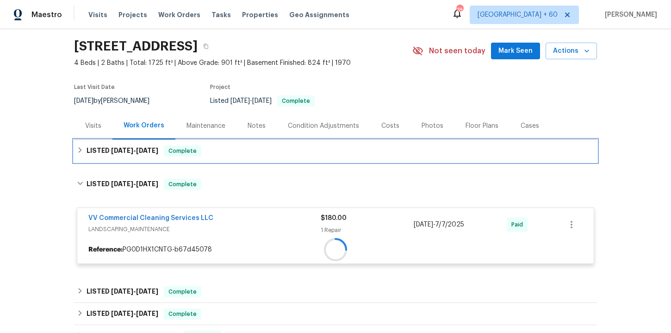
click at [252, 157] on div "LISTED 8/19/25 - 8/30/25 Complete" at bounding box center [335, 151] width 523 height 22
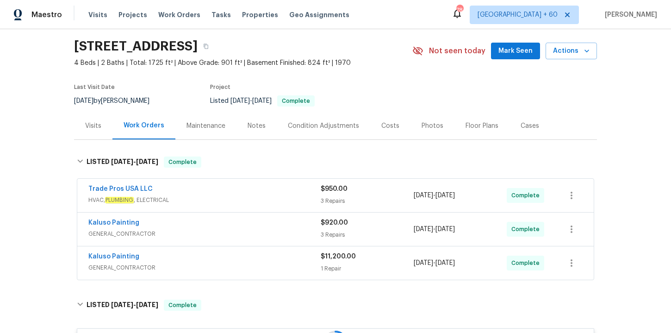
click at [250, 258] on div "Kaluso Painting" at bounding box center [204, 257] width 232 height 11
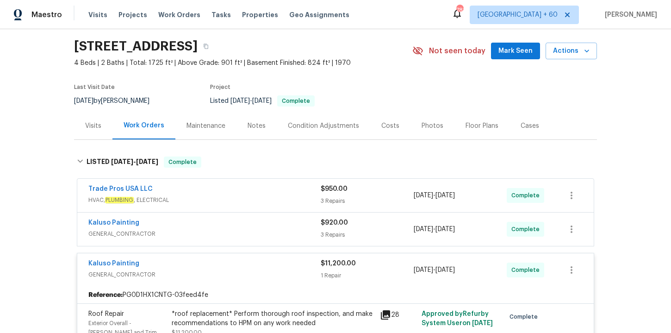
click at [241, 230] on span "GENERAL_CONTRACTOR" at bounding box center [204, 233] width 232 height 9
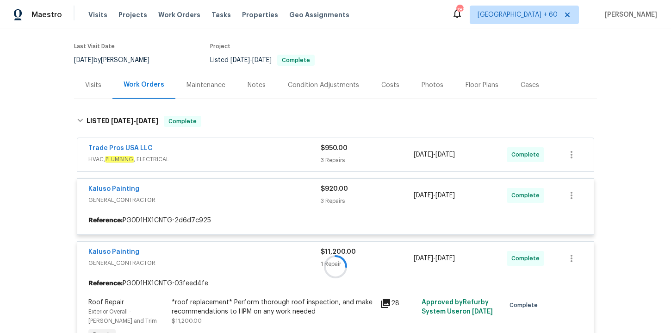
scroll to position [71, 0]
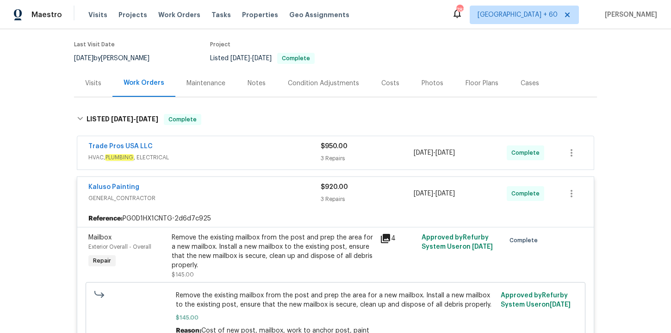
click at [246, 154] on span "HVAC, PLUMBING , ELECTRICAL" at bounding box center [204, 157] width 232 height 9
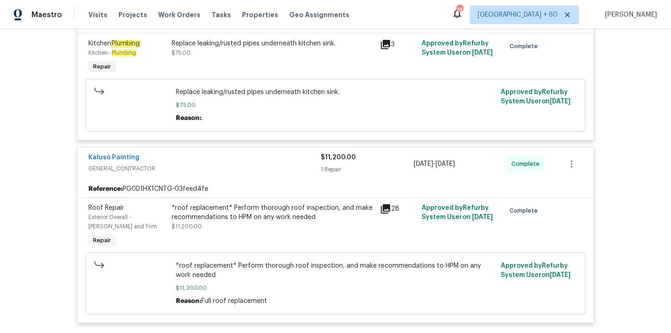
scroll to position [853, 0]
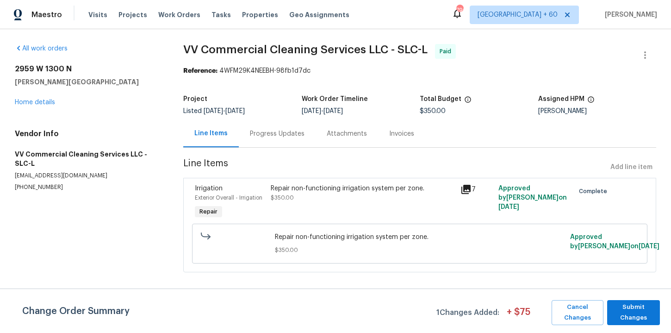
click at [257, 136] on div "Progress Updates" at bounding box center [277, 133] width 55 height 9
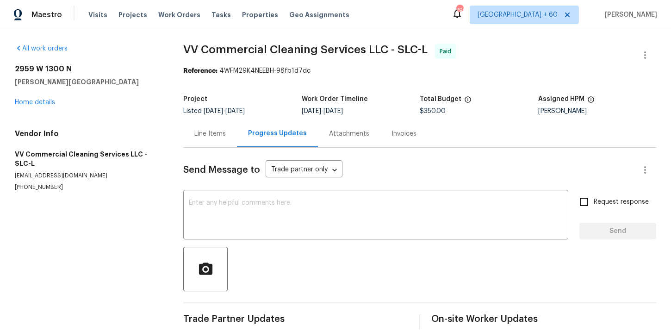
scroll to position [11, 0]
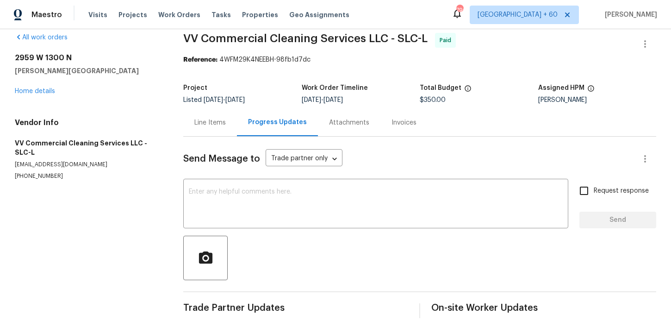
click at [401, 119] on div "Invoices" at bounding box center [403, 122] width 25 height 9
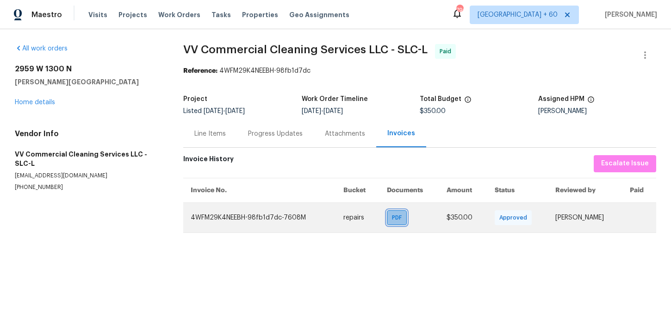
click at [392, 216] on span "PDF" at bounding box center [398, 217] width 13 height 9
